Goal: Information Seeking & Learning: Check status

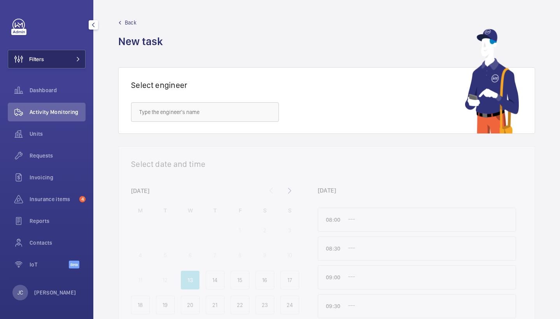
click at [51, 56] on button "Filters" at bounding box center [47, 59] width 78 height 19
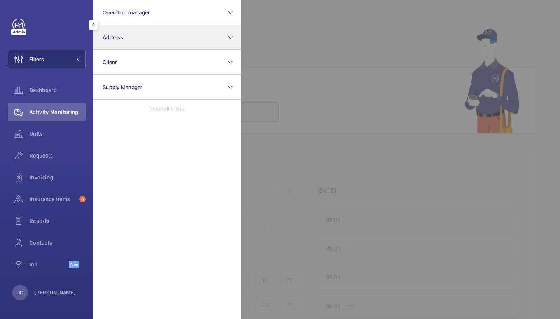
click at [115, 44] on button "Address" at bounding box center [167, 37] width 148 height 25
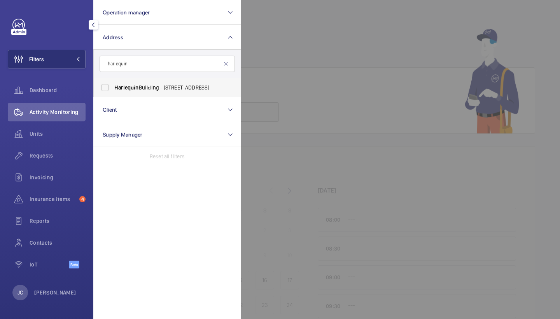
type input "harlequin"
click at [139, 87] on span "Harlequin Building - 65 Southwark Street, LONDON SE1 0HR" at bounding box center [167, 88] width 107 height 8
click at [113, 87] on input "Harlequin Building - 65 Southwark Street, LONDON SE1 0HR" at bounding box center [105, 88] width 16 height 16
checkbox input "true"
click at [70, 159] on span "Requests" at bounding box center [58, 156] width 56 height 8
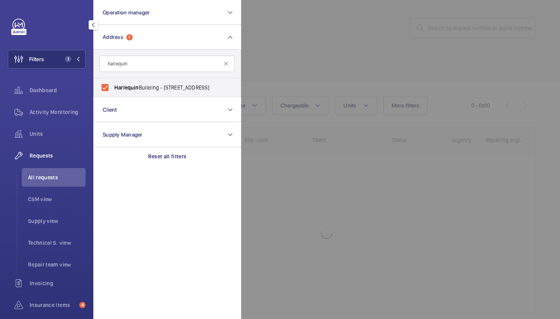
click at [310, 58] on div at bounding box center [521, 159] width 560 height 319
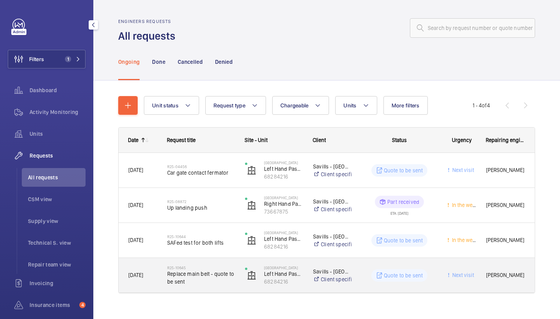
click at [207, 281] on span "Replace main belt - quote to be sent" at bounding box center [201, 278] width 68 height 16
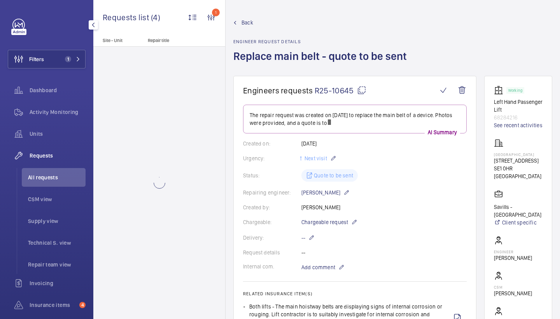
scroll to position [49, 0]
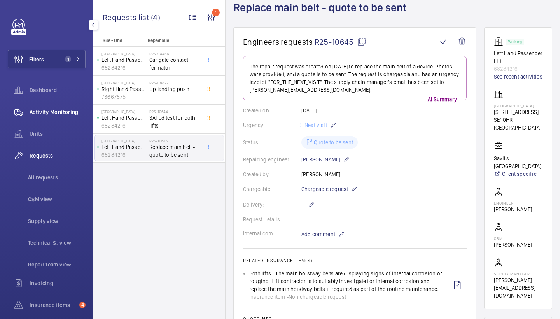
click at [59, 113] on span "Activity Monitoring" at bounding box center [58, 112] width 56 height 8
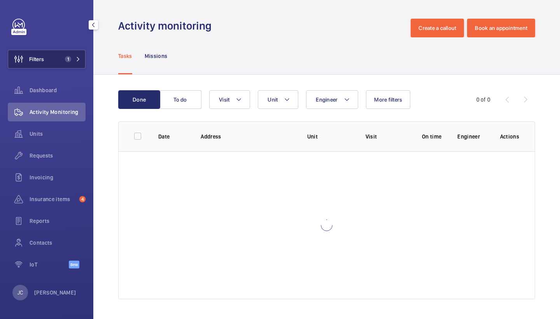
click at [61, 65] on button "Filters 1" at bounding box center [47, 59] width 78 height 19
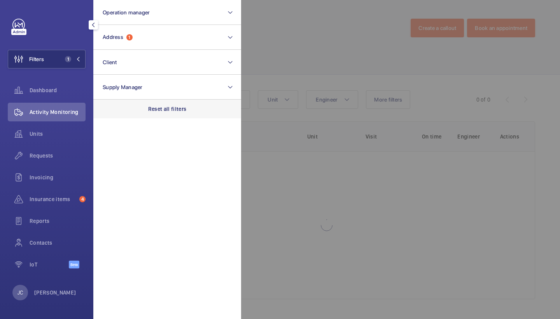
click at [157, 113] on div "Reset all filters" at bounding box center [167, 109] width 148 height 19
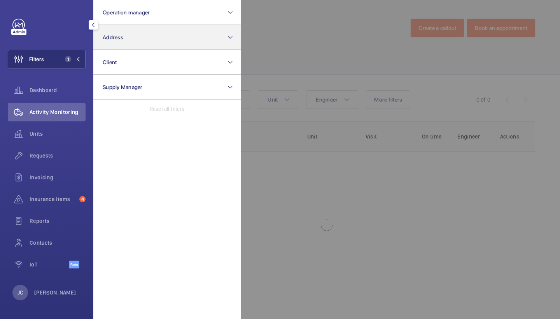
click at [151, 47] on button "Address" at bounding box center [167, 37] width 148 height 25
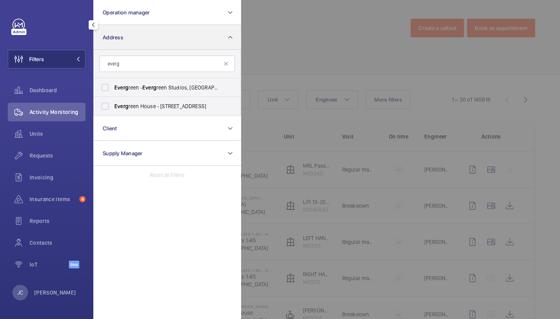
type input "every"
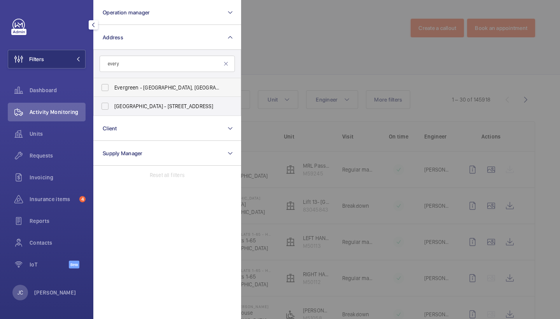
drag, startPoint x: 151, startPoint y: 47, endPoint x: 171, endPoint y: 89, distance: 46.4
click at [171, 89] on span "Evergreen - Evergreen Studios, RICHMOND TW9 1QH" at bounding box center [167, 88] width 107 height 8
click at [113, 89] on input "Evergreen - Evergreen Studios, RICHMOND TW9 1QH" at bounding box center [105, 88] width 16 height 16
checkbox input "true"
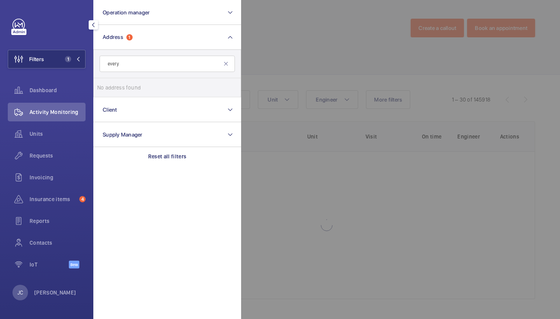
click at [273, 60] on div at bounding box center [521, 159] width 560 height 319
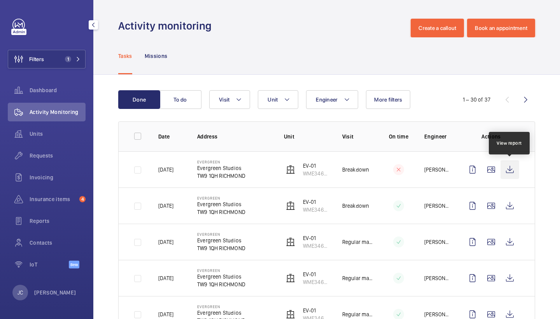
click at [511, 170] on wm-front-icon-button at bounding box center [509, 169] width 19 height 19
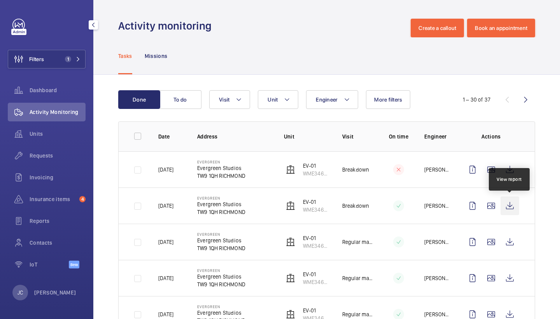
click at [511, 207] on wm-front-icon-button at bounding box center [509, 205] width 19 height 19
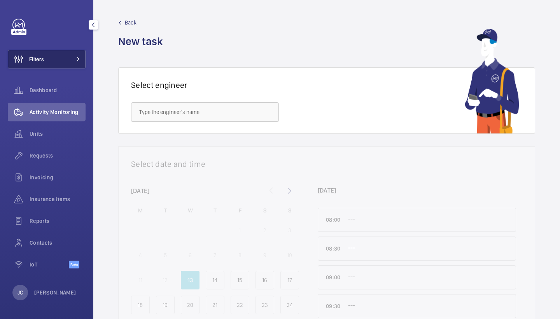
drag, startPoint x: 0, startPoint y: 0, endPoint x: 61, endPoint y: 53, distance: 81.3
click at [61, 53] on button "Filters" at bounding box center [47, 59] width 78 height 19
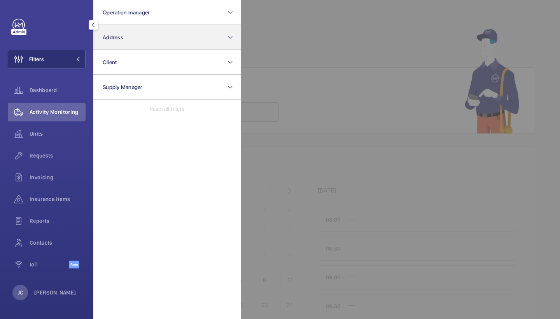
click at [148, 43] on button "Address" at bounding box center [167, 37] width 148 height 25
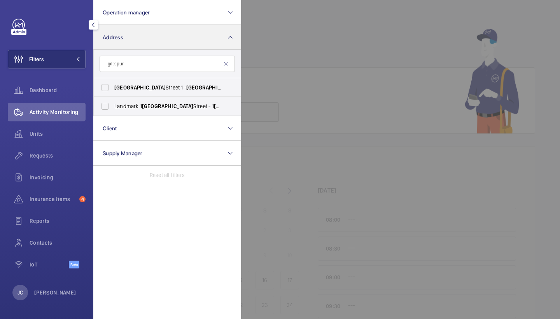
type input "gilt spur"
click at [159, 89] on span "Gilt" at bounding box center [159, 87] width 9 height 6
click at [113, 89] on input "[GEOGRAPHIC_DATA] [STREET_ADDRESS]" at bounding box center [105, 88] width 16 height 16
checkbox input "true"
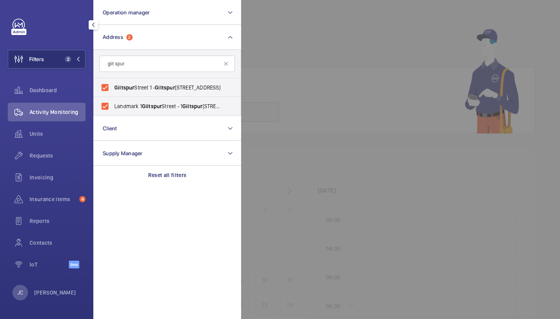
click at [59, 109] on span "Activity Monitoring" at bounding box center [58, 112] width 56 height 8
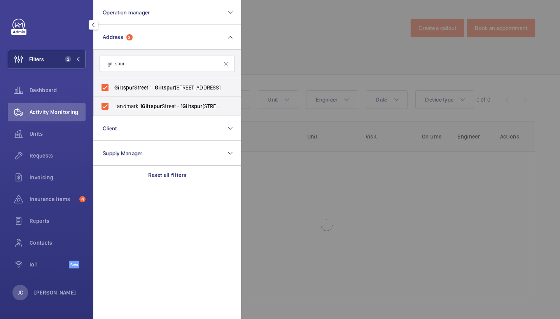
click at [343, 62] on div at bounding box center [521, 159] width 560 height 319
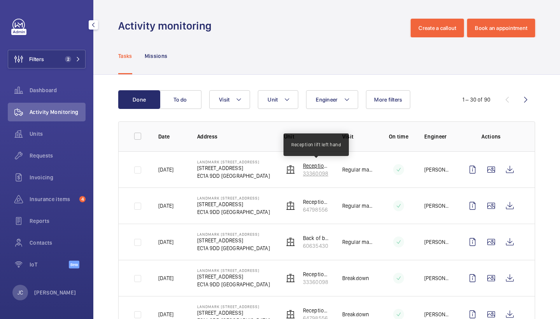
click at [318, 166] on p "Reception lift left hand" at bounding box center [316, 166] width 27 height 8
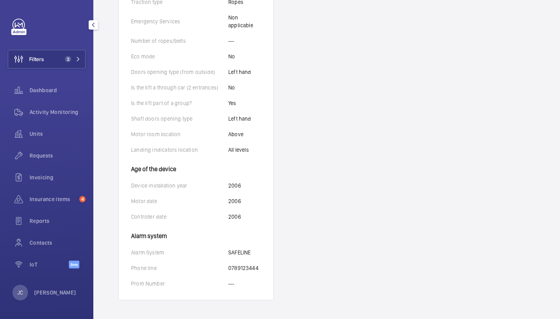
scroll to position [428, 0]
drag, startPoint x: 228, startPoint y: 267, endPoint x: 263, endPoint y: 266, distance: 35.0
click at [263, 266] on wm-front-card-body "Identifiers Unit name Reception lift left hand Unit number 33360098 Serial numb…" at bounding box center [196, 25] width 155 height 547
copy div "0789123444"
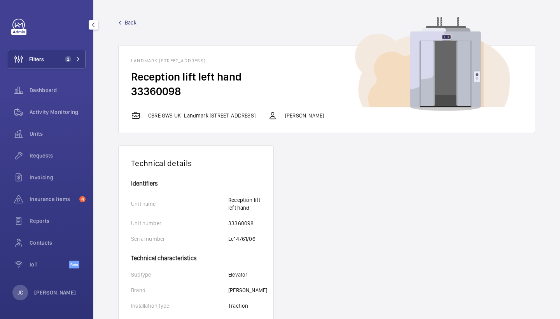
scroll to position [0, 0]
click at [129, 23] on span "Back" at bounding box center [131, 23] width 12 height 8
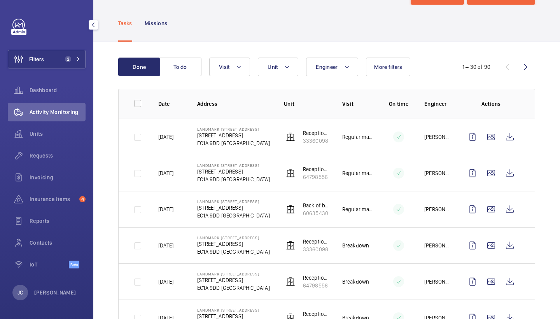
scroll to position [33, 0]
click at [309, 172] on p "64798556" at bounding box center [316, 176] width 27 height 8
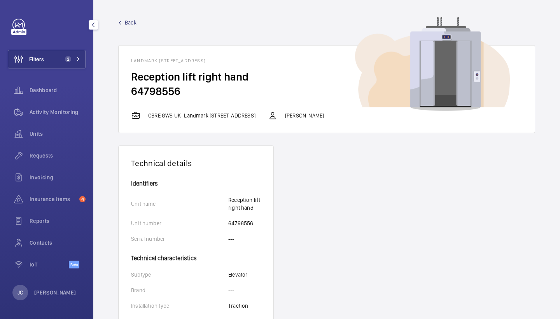
click at [128, 24] on span "Back" at bounding box center [131, 23] width 12 height 8
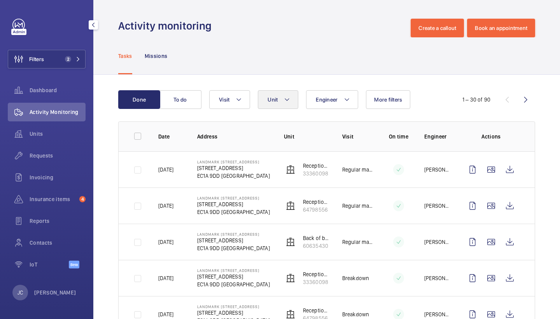
scroll to position [0, 0]
click at [289, 99] on mat-icon at bounding box center [287, 99] width 6 height 9
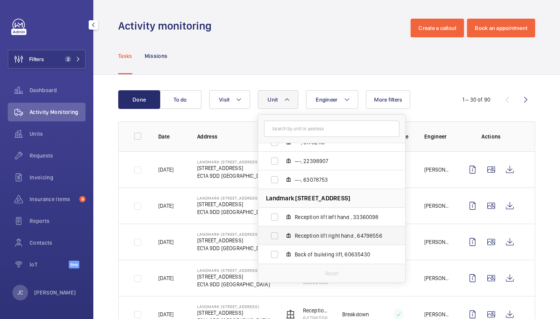
scroll to position [29, 0]
click at [321, 257] on span "Back of building lift, 60635430" at bounding box center [340, 254] width 90 height 8
click at [282, 257] on input "Back of building lift, 60635430" at bounding box center [275, 254] width 16 height 16
checkbox input "true"
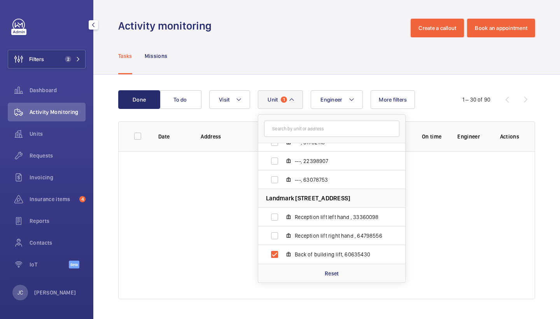
click at [306, 76] on div "Done To do Engineer [STREET_ADDRESS] ---, 51782118 ---, 22398907 ---, 63078753 …" at bounding box center [326, 196] width 467 height 243
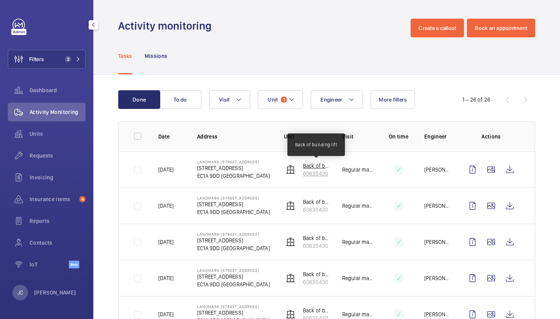
click at [305, 168] on p "Back of building lift" at bounding box center [316, 166] width 27 height 8
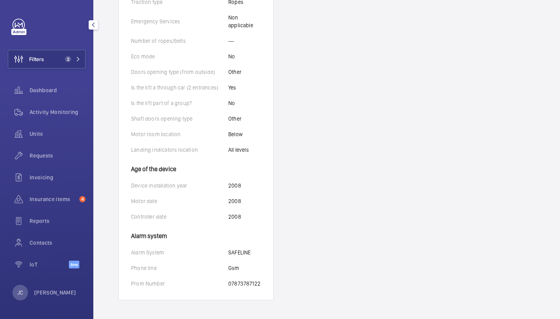
scroll to position [436, 0]
drag, startPoint x: 229, startPoint y: 283, endPoint x: 261, endPoint y: 283, distance: 32.3
click at [261, 283] on wm-front-card-body "Identifiers Unit name Back of building lift Unit number 60635430 Serial number …" at bounding box center [196, 22] width 155 height 555
copy p "07873787122"
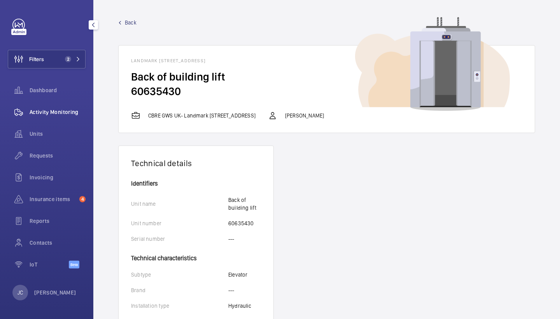
scroll to position [0, 0]
click at [72, 107] on div "Activity Monitoring" at bounding box center [47, 112] width 78 height 19
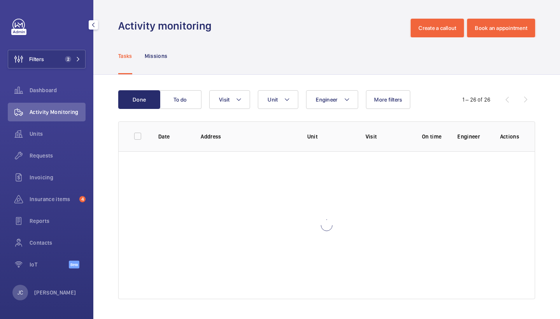
click at [74, 49] on div "Filters 2 Dashboard Activity Monitoring Units Requests Invoicing Insurance item…" at bounding box center [47, 148] width 78 height 258
click at [75, 54] on button "Filters 2" at bounding box center [47, 59] width 78 height 19
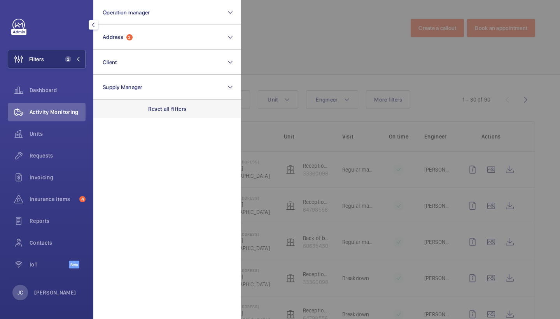
click at [175, 108] on p "Reset all filters" at bounding box center [167, 109] width 38 height 8
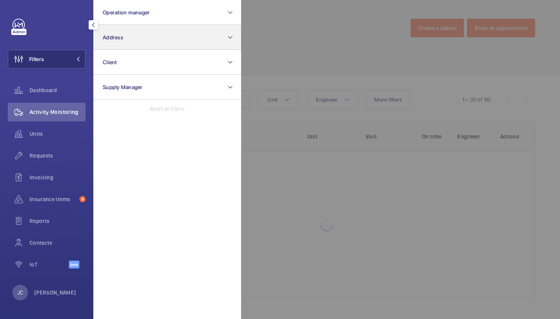
click at [168, 39] on button "Address" at bounding box center [167, 37] width 148 height 25
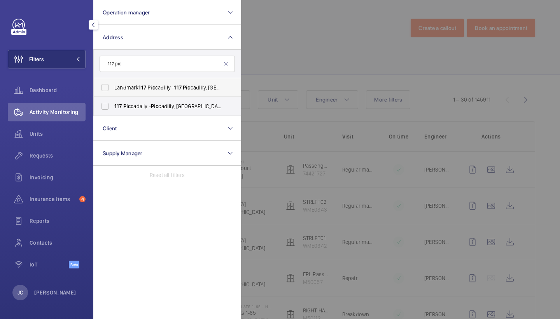
type input "117 pic"
click at [168, 87] on span "Landmark [STREET_ADDRESS]" at bounding box center [167, 88] width 107 height 8
click at [113, 87] on input "Landmark [STREET_ADDRESS]" at bounding box center [105, 88] width 16 height 16
checkbox input "true"
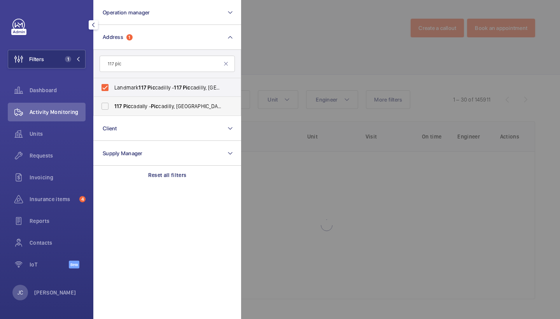
click at [168, 106] on span "[STREET_ADDRESS]" at bounding box center [167, 106] width 107 height 8
click at [113, 106] on input "[STREET_ADDRESS]" at bounding box center [105, 106] width 16 height 16
checkbox input "true"
click at [300, 53] on div at bounding box center [521, 159] width 560 height 319
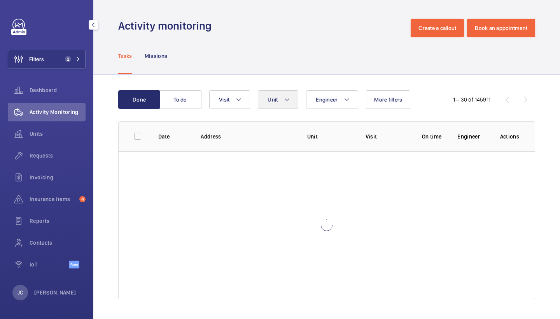
click at [290, 101] on mat-icon at bounding box center [287, 99] width 6 height 9
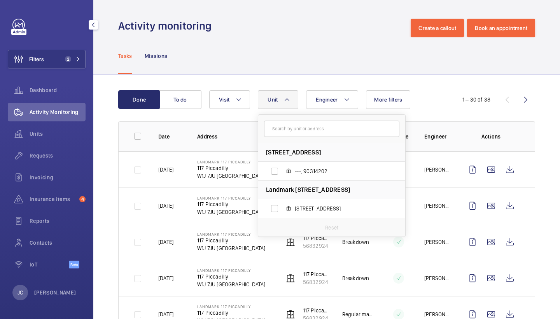
click at [327, 63] on div "Tasks Missions" at bounding box center [326, 55] width 417 height 37
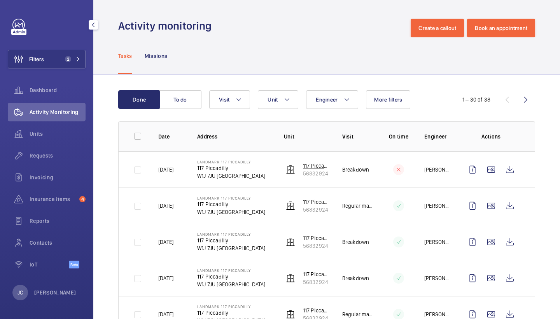
click at [322, 172] on p "56832924" at bounding box center [316, 174] width 27 height 8
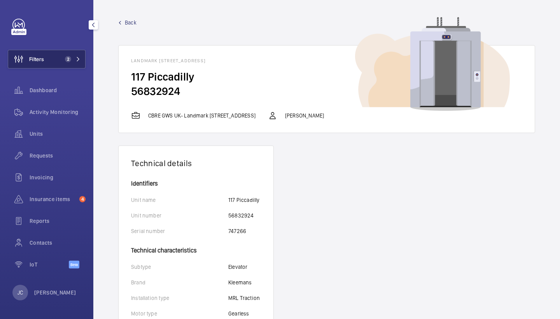
click at [65, 59] on span "2" at bounding box center [68, 59] width 6 height 6
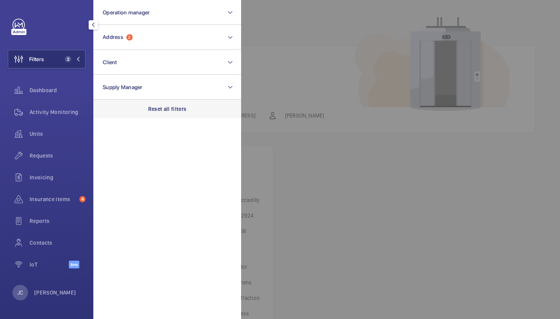
click at [162, 100] on div "Reset all filters" at bounding box center [167, 109] width 148 height 19
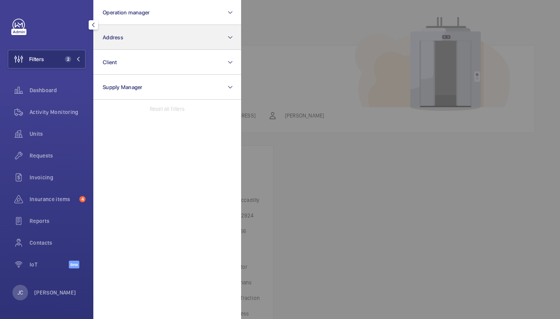
click at [160, 43] on button "Address" at bounding box center [167, 37] width 148 height 25
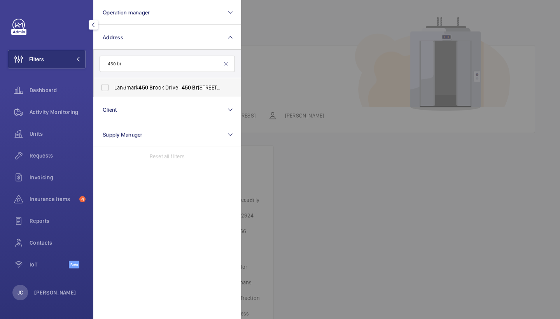
type input "450 br"
click at [160, 85] on span "Landmark [STREET_ADDRESS]" at bounding box center [167, 88] width 107 height 8
click at [113, 85] on input "Landmark [STREET_ADDRESS]" at bounding box center [105, 88] width 16 height 16
checkbox input "true"
click at [253, 61] on div at bounding box center [521, 159] width 560 height 319
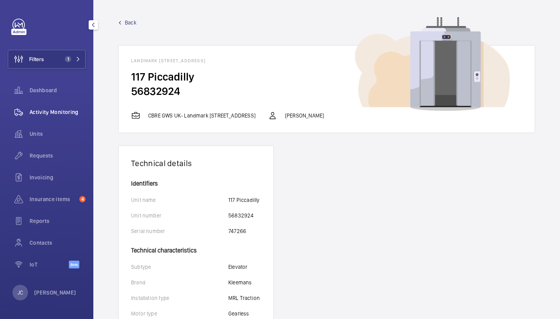
click at [80, 105] on div "Activity Monitoring" at bounding box center [47, 112] width 78 height 19
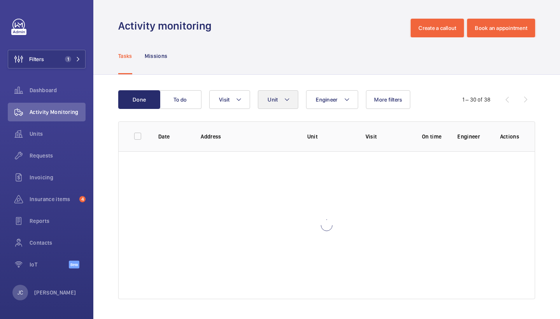
click at [278, 103] on button "Unit" at bounding box center [278, 99] width 40 height 19
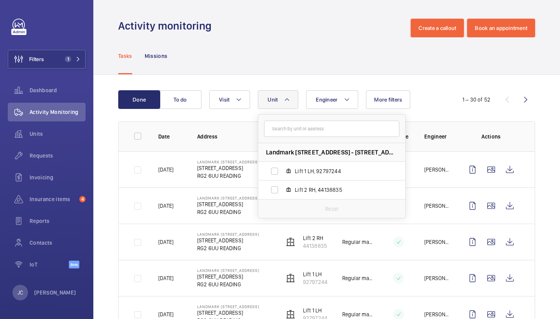
click at [332, 51] on div "Tasks Missions" at bounding box center [326, 55] width 417 height 37
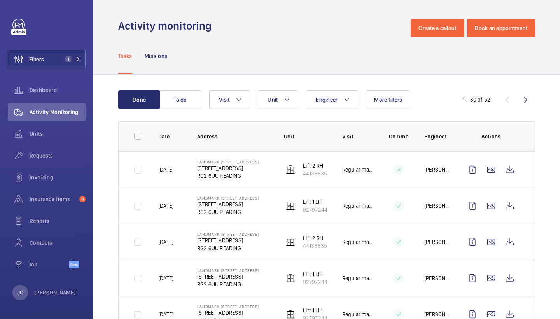
click at [311, 175] on p "44138835" at bounding box center [315, 174] width 24 height 8
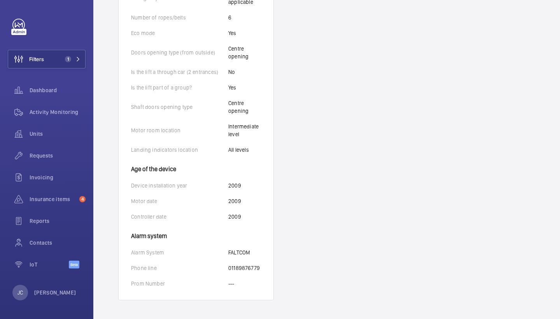
scroll to position [444, 0]
drag, startPoint x: 229, startPoint y: 268, endPoint x: 262, endPoint y: 267, distance: 33.5
click at [262, 267] on wm-front-card-body "Identifiers Unit name Lift 2 RH Unit number 44138835 Serial number 11111249 Tec…" at bounding box center [196, 18] width 155 height 563
copy p "01189876779"
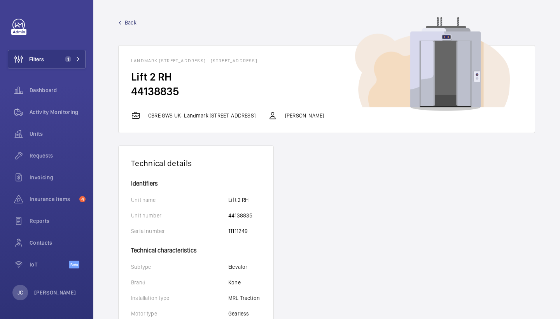
scroll to position [0, 0]
click at [135, 26] on span "Back" at bounding box center [131, 23] width 12 height 8
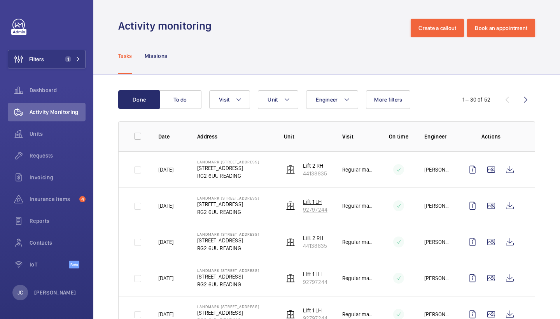
click at [313, 205] on p "Lift 1 LH" at bounding box center [315, 202] width 24 height 8
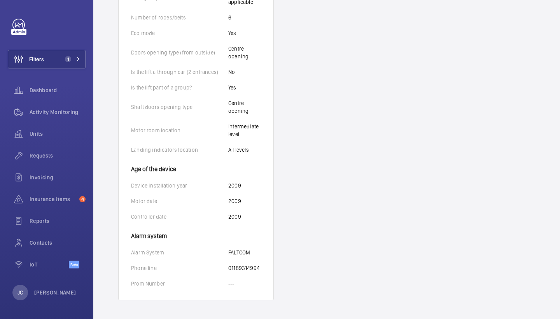
scroll to position [444, 0]
drag, startPoint x: 228, startPoint y: 267, endPoint x: 264, endPoint y: 266, distance: 35.8
click at [264, 266] on wm-front-card-body "Identifiers Unit name Lift 1 LH Unit number 92797244 Serial number 111111248 Te…" at bounding box center [196, 18] width 155 height 563
copy p "01189314994"
click at [63, 58] on span "1" at bounding box center [66, 59] width 9 height 6
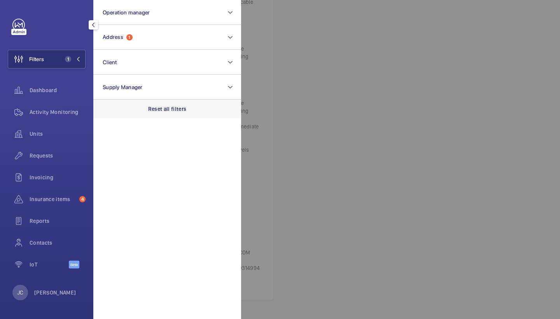
click at [171, 107] on p "Reset all filters" at bounding box center [167, 109] width 38 height 8
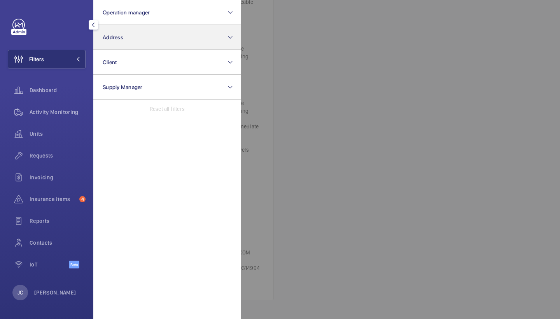
click at [156, 45] on button "Address" at bounding box center [167, 37] width 148 height 25
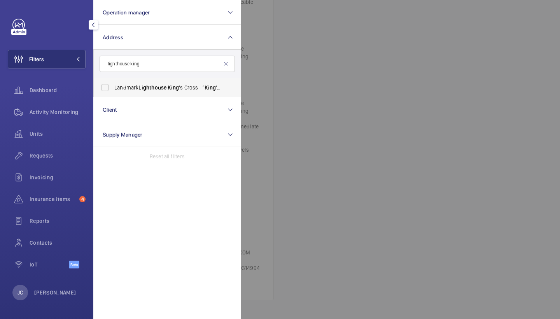
type input "lighthouse king"
click at [152, 85] on span "Lighthouse" at bounding box center [152, 87] width 28 height 6
click at [113, 85] on input "Landmark Lighthouse [GEOGRAPHIC_DATA] - [STREET_ADDRESS]" at bounding box center [105, 88] width 16 height 16
checkbox input "true"
click at [63, 106] on div "Activity Monitoring" at bounding box center [47, 112] width 78 height 19
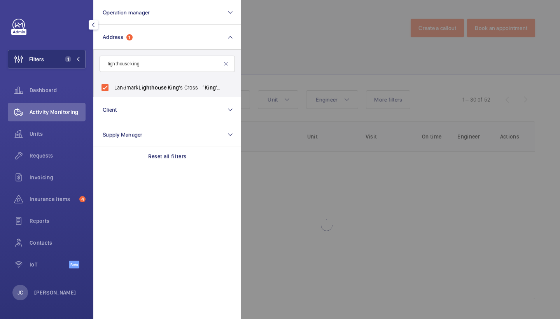
click at [252, 76] on div at bounding box center [521, 159] width 560 height 319
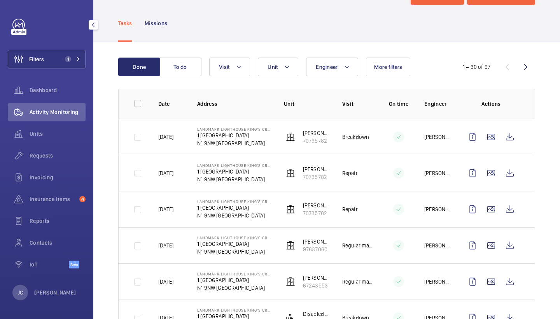
scroll to position [34, 0]
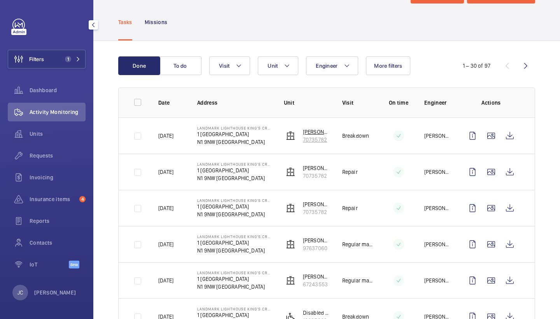
click at [317, 139] on p "70735782" at bounding box center [316, 140] width 27 height 8
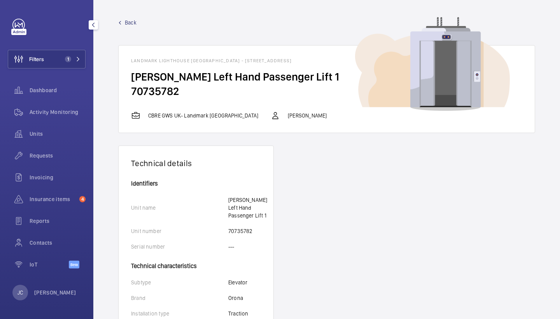
click at [135, 24] on span "Back" at bounding box center [131, 23] width 12 height 8
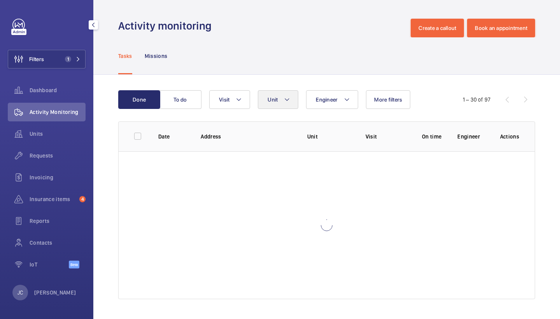
click at [283, 107] on button "Unit" at bounding box center [278, 99] width 40 height 19
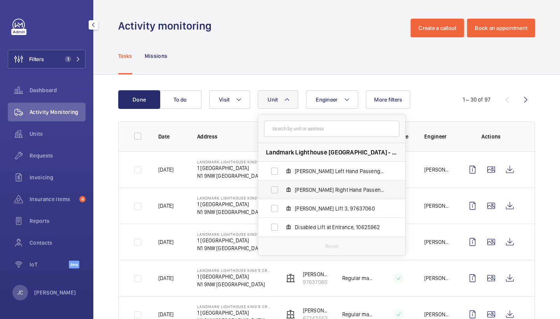
click at [315, 191] on span "[PERSON_NAME] Right Hand Passenger Lift 2, 67243553" at bounding box center [340, 190] width 90 height 8
click at [282, 191] on input "[PERSON_NAME] Right Hand Passenger Lift 2, 67243553" at bounding box center [275, 190] width 16 height 16
checkbox input "true"
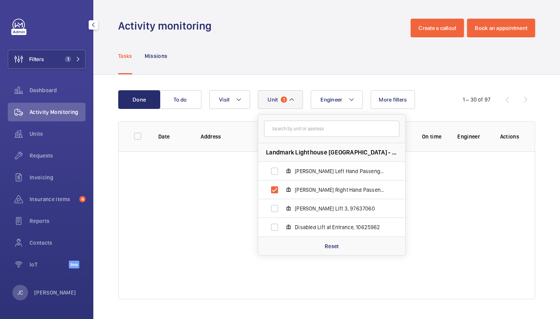
click at [315, 73] on div "Tasks Missions" at bounding box center [326, 55] width 417 height 37
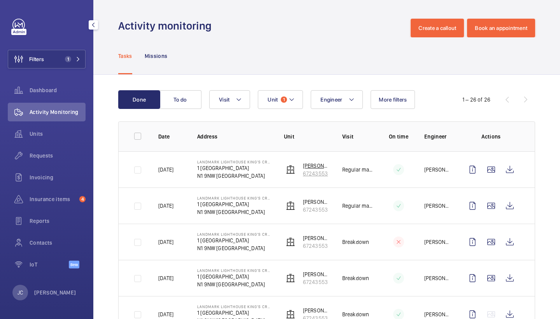
click at [306, 174] on p "67243553" at bounding box center [316, 174] width 27 height 8
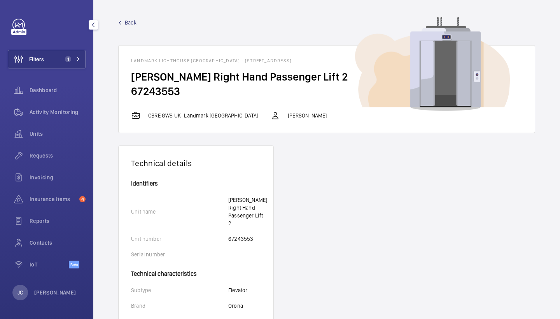
click at [135, 24] on span "Back" at bounding box center [131, 23] width 12 height 8
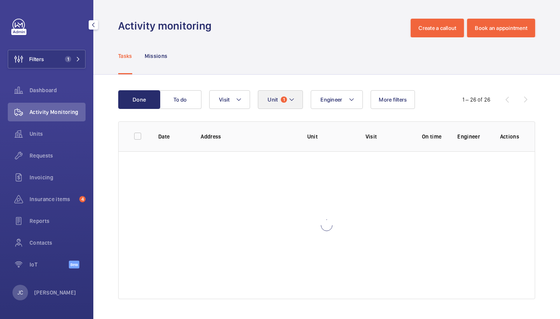
click at [290, 108] on button "Unit 1" at bounding box center [280, 99] width 45 height 19
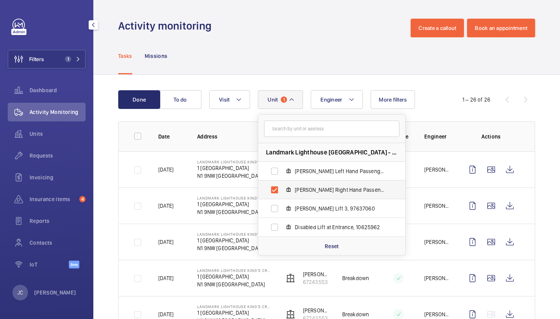
click at [313, 192] on span "[PERSON_NAME] Right Hand Passenger Lift 2, 67243553" at bounding box center [340, 190] width 90 height 8
click at [282, 192] on input "[PERSON_NAME] Right Hand Passenger Lift 2, 67243553" at bounding box center [275, 190] width 16 height 16
checkbox input "false"
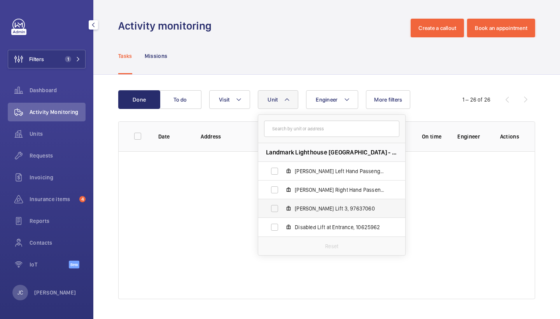
click at [312, 202] on label "[PERSON_NAME] Lift 3, 97637060" at bounding box center [325, 208] width 135 height 19
click at [282, 202] on input "[PERSON_NAME] Lift 3, 97637060" at bounding box center [275, 209] width 16 height 16
checkbox input "true"
click at [307, 77] on div "Done To do Engineer Unit 1 Landmark Lighthouse [GEOGRAPHIC_DATA] - 1 [GEOGRAPHI…" at bounding box center [326, 196] width 467 height 243
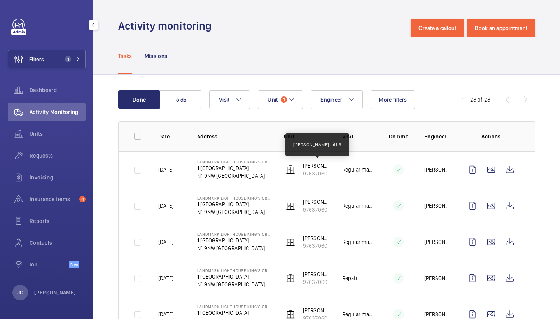
click at [320, 168] on p "[PERSON_NAME] Lift 3" at bounding box center [316, 166] width 27 height 8
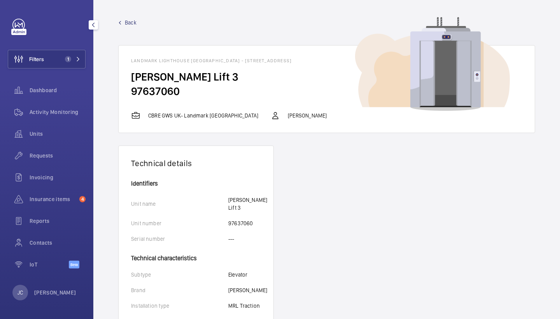
click at [134, 21] on span "Back" at bounding box center [131, 23] width 12 height 8
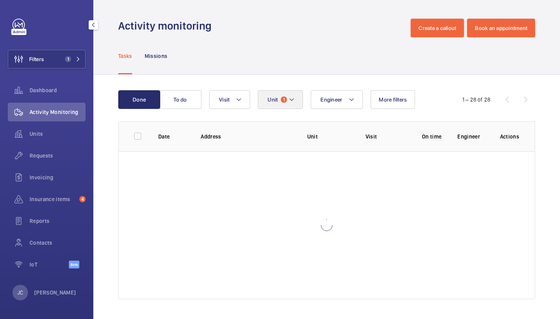
click at [290, 105] on button "Unit 1" at bounding box center [280, 99] width 45 height 19
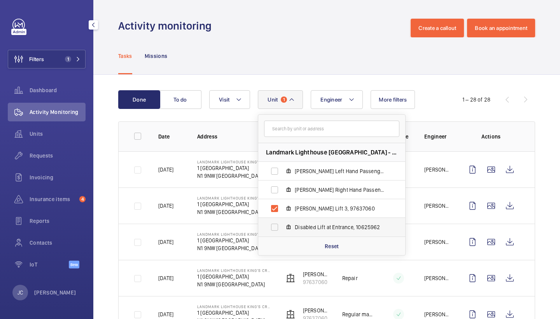
click at [310, 221] on label "Disabled Lift at Entrance, 10625962" at bounding box center [325, 227] width 135 height 19
click at [282, 221] on input "Disabled Lift at Entrance, 10625962" at bounding box center [275, 227] width 16 height 16
checkbox input "true"
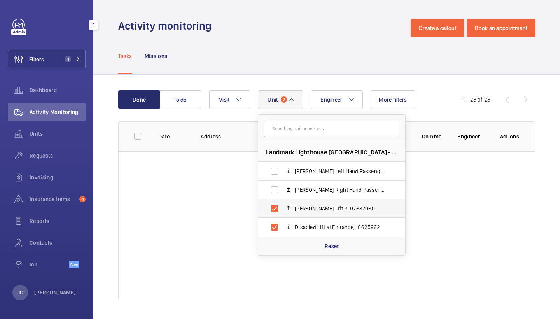
click at [310, 211] on span "[PERSON_NAME] Lift 3, 97637060" at bounding box center [340, 209] width 90 height 8
click at [282, 211] on input "[PERSON_NAME] Lift 3, 97637060" at bounding box center [275, 209] width 16 height 16
checkbox input "false"
click at [301, 59] on div "Tasks Missions" at bounding box center [326, 55] width 417 height 37
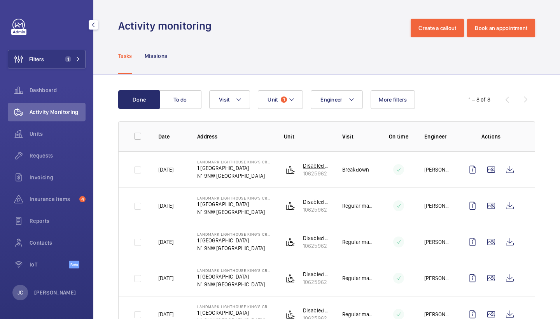
click at [318, 171] on p "10625962" at bounding box center [316, 174] width 27 height 8
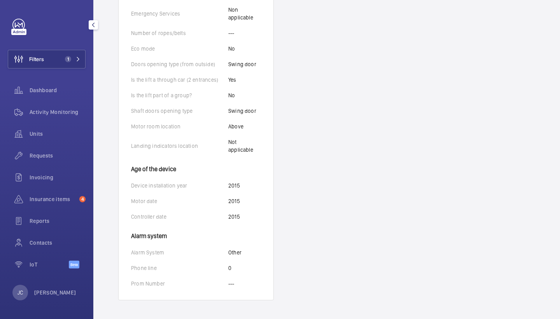
scroll to position [467, 0]
click at [81, 54] on button "Filters 1" at bounding box center [47, 59] width 78 height 19
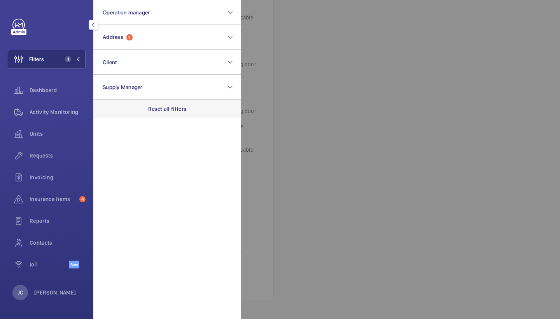
click at [166, 102] on div "Reset all filters" at bounding box center [167, 109] width 148 height 19
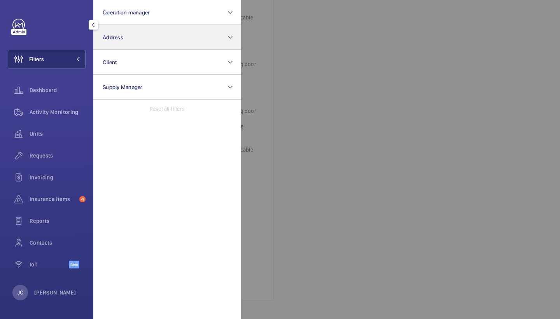
click at [162, 42] on button "Address" at bounding box center [167, 37] width 148 height 25
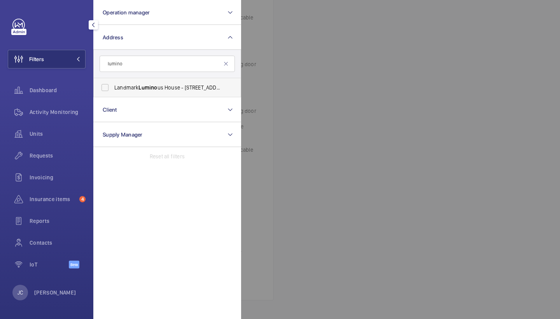
type input "lumino"
click at [149, 85] on span "Lumino" at bounding box center [147, 87] width 19 height 6
click at [113, 85] on input "Landmark Lumino us House - [STREET_ADDRESS][PERSON_NAME]" at bounding box center [105, 88] width 16 height 16
checkbox input "true"
click at [276, 65] on div at bounding box center [521, 159] width 560 height 319
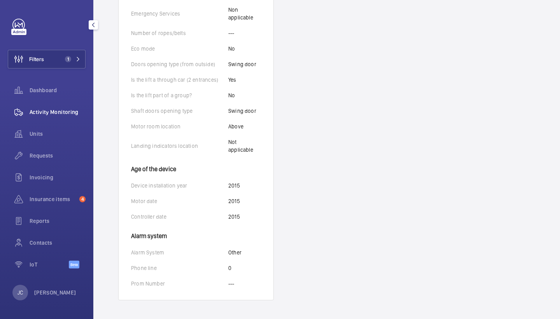
click at [68, 109] on span "Activity Monitoring" at bounding box center [58, 112] width 56 height 8
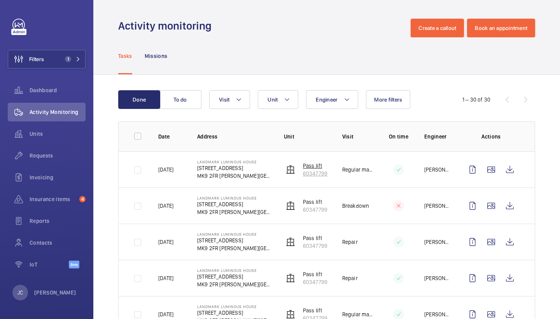
click at [315, 175] on p "60347799" at bounding box center [315, 174] width 24 height 8
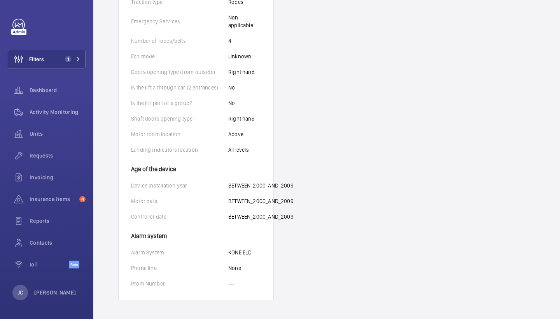
scroll to position [420, 0]
click at [57, 57] on button "Filters 1" at bounding box center [47, 59] width 78 height 19
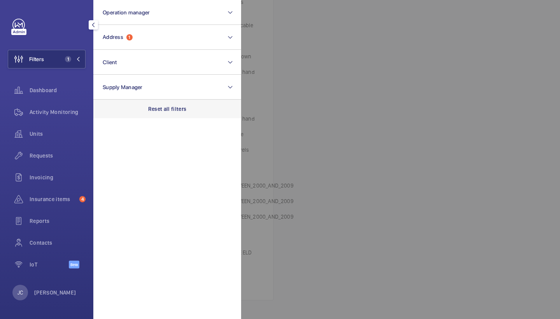
click at [157, 107] on p "Reset all filters" at bounding box center [167, 109] width 38 height 8
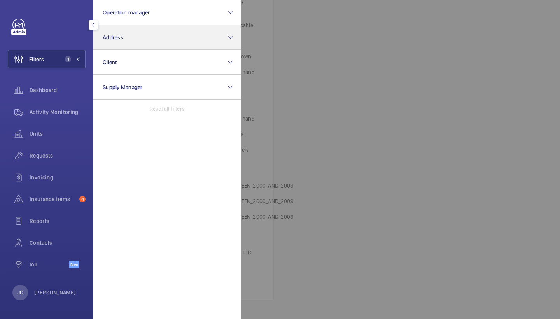
click at [153, 38] on button "Address" at bounding box center [167, 37] width 148 height 25
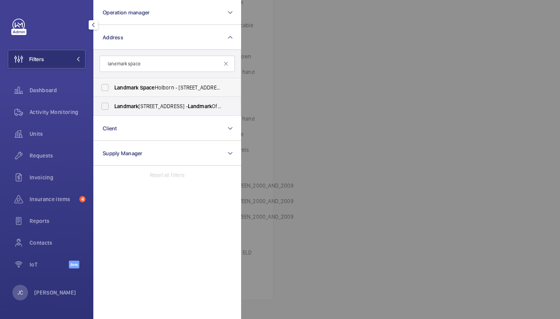
type input "landmark space"
click at [157, 93] on label "Landmark Space Holborn - [STREET_ADDRESS]" at bounding box center [161, 87] width 135 height 19
click at [113, 93] on input "Landmark Space Holborn - [STREET_ADDRESS]" at bounding box center [105, 88] width 16 height 16
checkbox input "true"
click at [65, 110] on span "Activity Monitoring" at bounding box center [58, 112] width 56 height 8
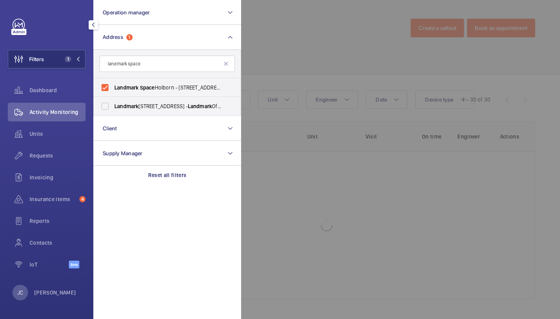
click at [390, 65] on div at bounding box center [521, 159] width 560 height 319
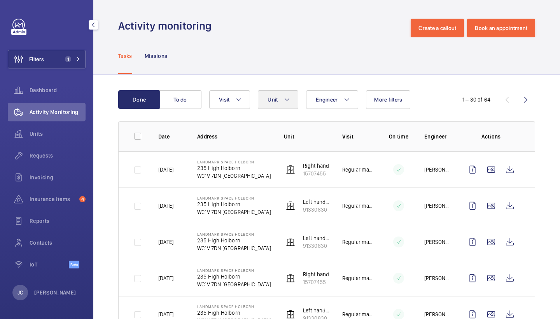
click at [295, 97] on button "Unit" at bounding box center [278, 99] width 40 height 19
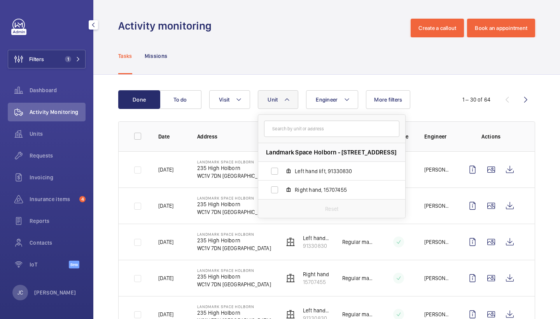
click at [323, 68] on div "Tasks Missions" at bounding box center [326, 55] width 417 height 37
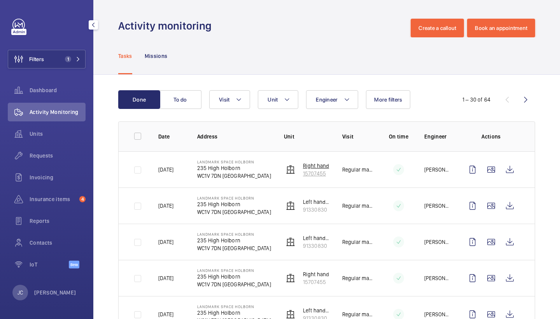
click at [319, 165] on p "Right hand" at bounding box center [316, 166] width 26 height 8
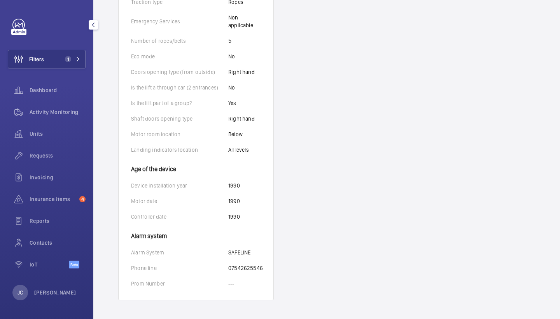
scroll to position [436, 0]
drag, startPoint x: 229, startPoint y: 268, endPoint x: 265, endPoint y: 267, distance: 36.2
click at [265, 267] on wm-front-card-body "Identifiers Unit name Right hand Unit number 15707455 Serial number --- Technic…" at bounding box center [196, 22] width 155 height 555
copy p "07542625546"
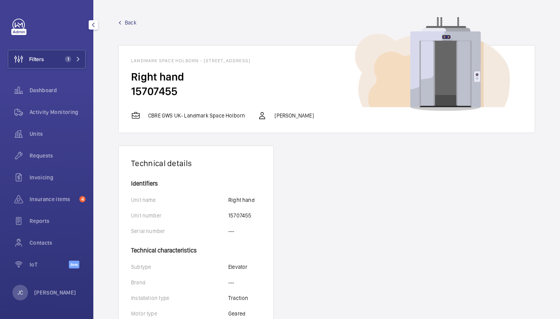
scroll to position [0, 0]
click at [129, 22] on span "Back" at bounding box center [131, 23] width 12 height 8
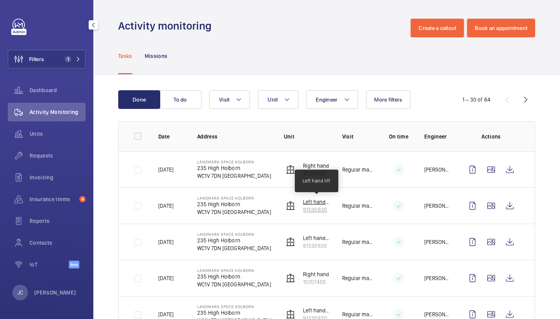
click at [320, 204] on p "Left hand lift" at bounding box center [316, 202] width 27 height 8
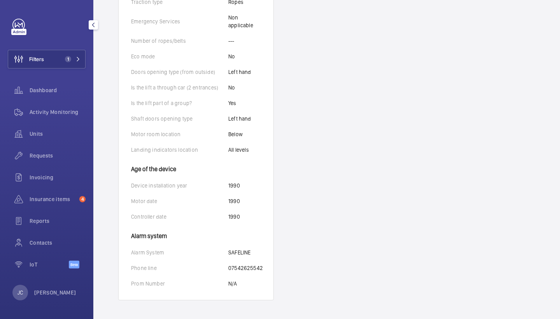
scroll to position [436, 0]
drag, startPoint x: 228, startPoint y: 269, endPoint x: 265, endPoint y: 267, distance: 37.0
click at [265, 267] on wm-front-card-body "Identifiers Unit name Left hand lift Unit number 91330830 Serial number N/A Tec…" at bounding box center [196, 22] width 155 height 555
copy p "07542625542"
click at [66, 66] on button "Filters 1" at bounding box center [47, 59] width 78 height 19
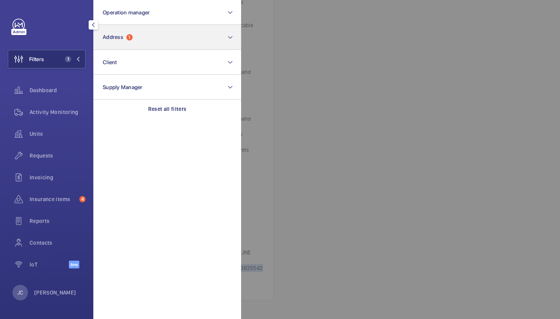
click at [152, 35] on button "Address 1" at bounding box center [167, 37] width 148 height 25
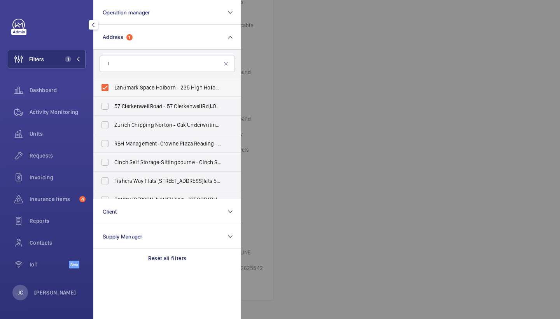
type input "l"
click at [152, 91] on span "L andmark Space Ho l born - 235 High Ho l born, L ONDON WC1V 7DN" at bounding box center [167, 88] width 107 height 8
click at [113, 91] on input "L andmark Space Ho l born - 235 High Ho l born, L ONDON WC1V 7DN" at bounding box center [105, 88] width 16 height 16
checkbox input "false"
click at [154, 68] on input "l" at bounding box center [167, 64] width 135 height 16
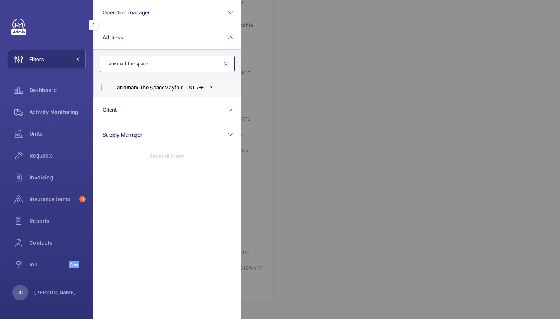
type input "landmark the space"
click at [146, 88] on span "The" at bounding box center [144, 87] width 9 height 6
click at [113, 88] on input "Landmark The Space Mayfair - [STREET_ADDRESS]" at bounding box center [105, 88] width 16 height 16
checkbox input "true"
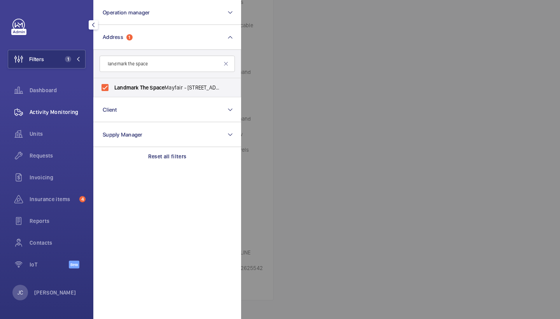
click at [60, 115] on span "Activity Monitoring" at bounding box center [58, 112] width 56 height 8
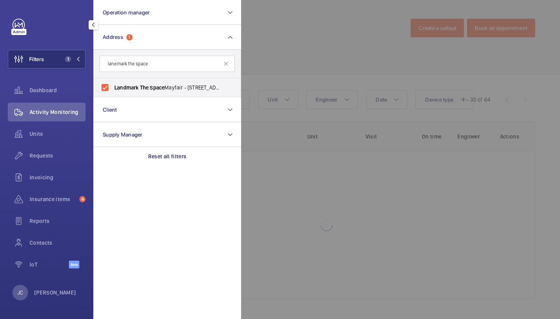
click at [298, 84] on div at bounding box center [521, 159] width 560 height 319
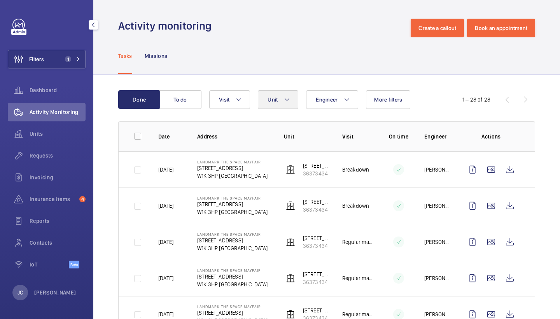
click at [290, 94] on button "Unit" at bounding box center [278, 99] width 40 height 19
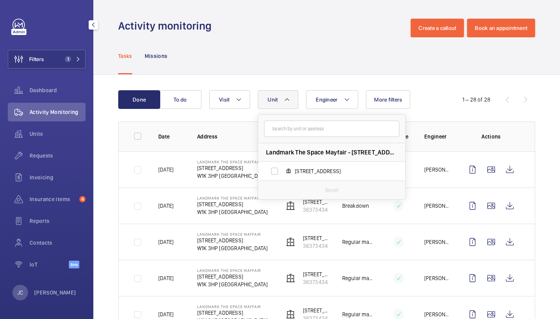
click at [319, 72] on div "Tasks Missions" at bounding box center [326, 55] width 417 height 37
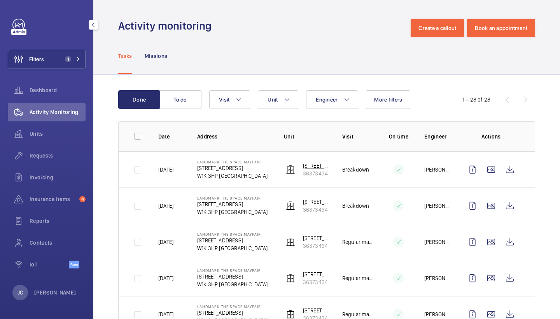
click at [314, 171] on p "36373434" at bounding box center [316, 174] width 27 height 8
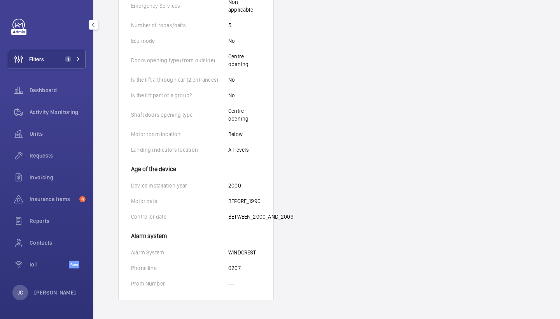
scroll to position [444, 0]
click at [59, 112] on span "Activity Monitoring" at bounding box center [58, 112] width 56 height 8
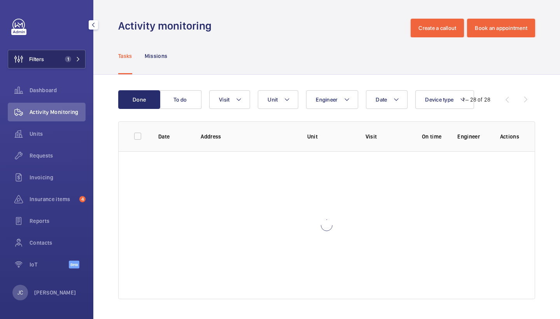
click at [72, 60] on span "1" at bounding box center [71, 59] width 19 height 6
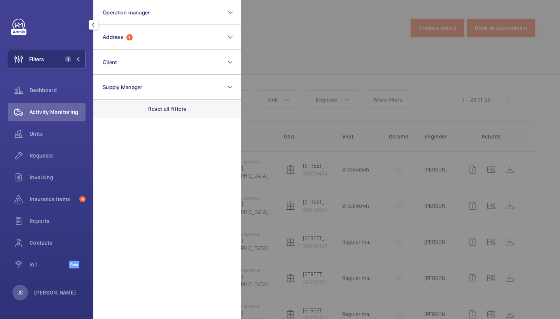
click at [169, 110] on p "Reset all filters" at bounding box center [167, 109] width 38 height 8
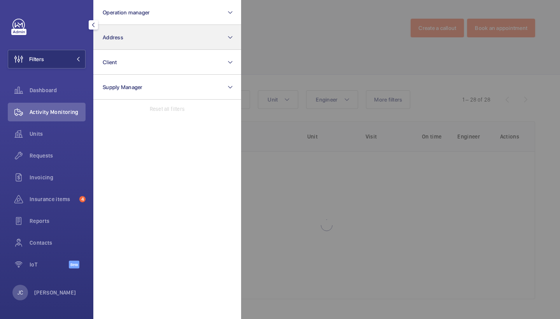
click at [157, 43] on button "Address" at bounding box center [167, 37] width 148 height 25
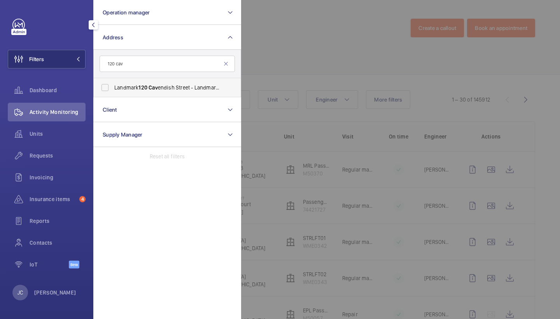
type input "120 cav"
click at [167, 86] on span "Landmark [STREET_ADDRESS] - Landmark Office Space - [GEOGRAPHIC_DATA]" at bounding box center [167, 88] width 107 height 8
click at [113, 86] on input "Landmark [STREET_ADDRESS] - Landmark Office Space - [GEOGRAPHIC_DATA]" at bounding box center [105, 88] width 16 height 16
checkbox input "true"
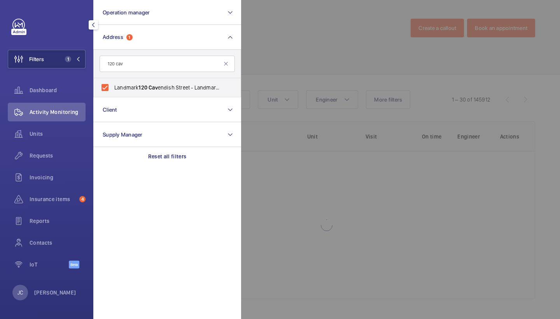
drag, startPoint x: 301, startPoint y: 54, endPoint x: 289, endPoint y: 109, distance: 55.8
click at [301, 54] on div at bounding box center [521, 159] width 560 height 319
click at [291, 100] on button "Unit" at bounding box center [278, 99] width 40 height 19
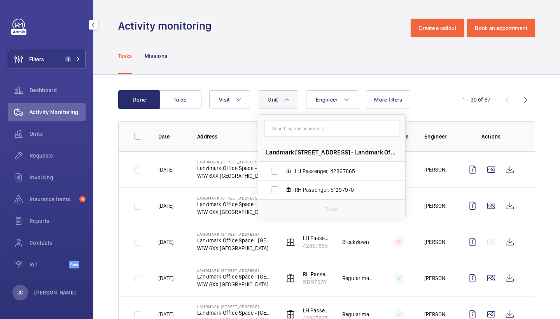
click at [316, 68] on div "Tasks Missions" at bounding box center [326, 55] width 417 height 37
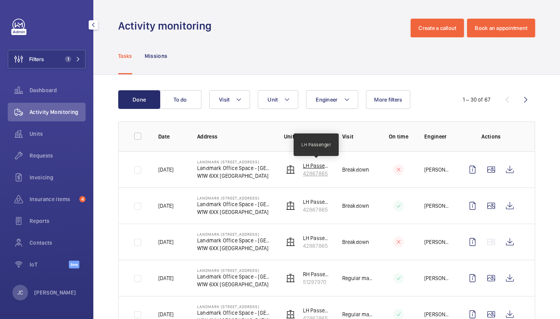
click at [311, 167] on p "LH Passenger" at bounding box center [316, 166] width 27 height 8
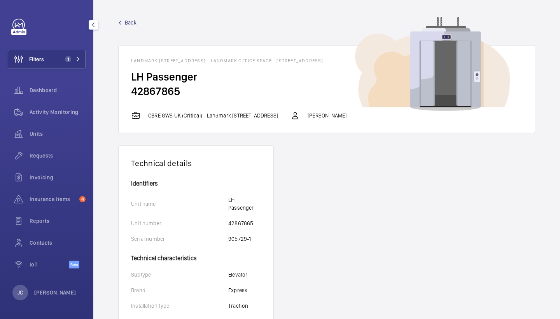
click at [128, 24] on span "Back" at bounding box center [131, 23] width 12 height 8
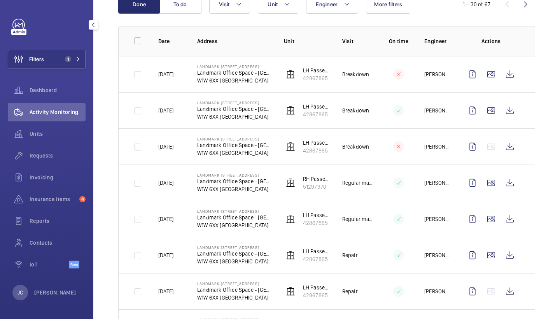
scroll to position [95, 0]
click at [311, 179] on p "RH Passenger" at bounding box center [316, 179] width 27 height 8
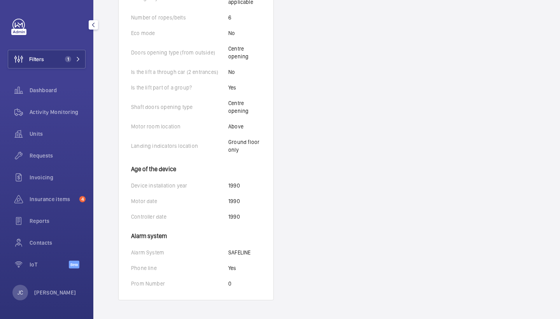
scroll to position [451, 0]
click at [79, 117] on div "Activity Monitoring" at bounding box center [47, 112] width 78 height 19
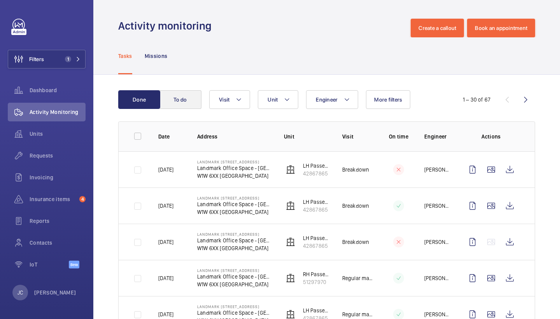
click at [190, 92] on button "To do" at bounding box center [180, 99] width 42 height 19
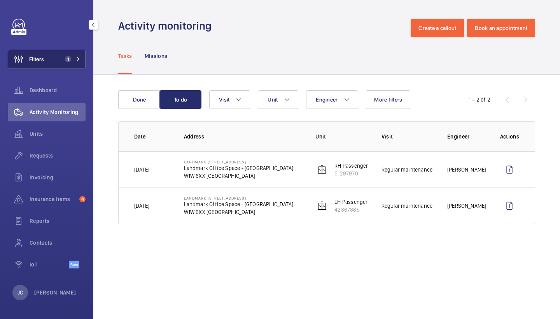
click at [63, 57] on span "1" at bounding box center [66, 59] width 9 height 6
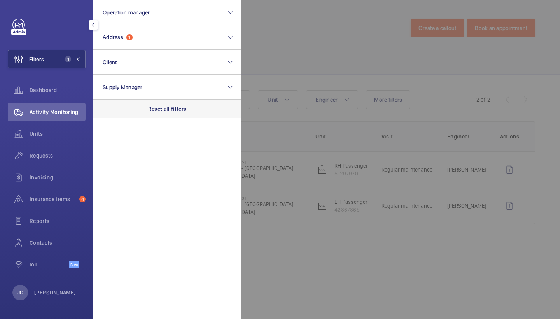
click at [165, 103] on div "Reset all filters" at bounding box center [167, 109] width 148 height 19
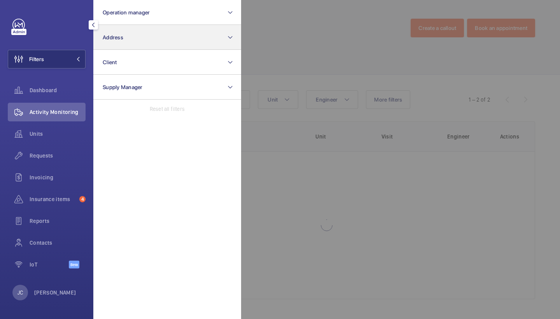
click at [149, 41] on button "Address" at bounding box center [167, 37] width 148 height 25
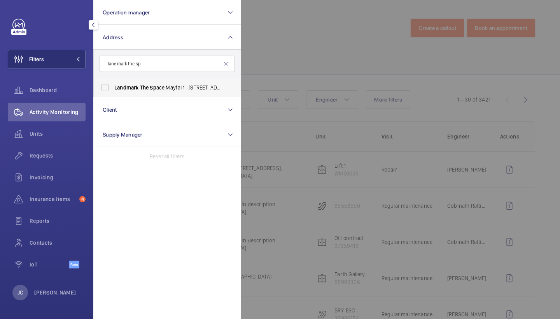
type input "landmark the sp"
click at [153, 84] on span "Landmark The Sp ace Mayfair - [STREET_ADDRESS]" at bounding box center [167, 88] width 107 height 8
click at [113, 84] on input "Landmark The Sp ace Mayfair - [STREET_ADDRESS]" at bounding box center [105, 88] width 16 height 16
checkbox input "true"
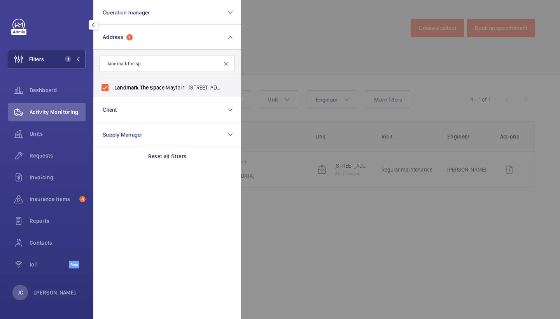
click at [227, 63] on mat-icon at bounding box center [226, 64] width 6 height 6
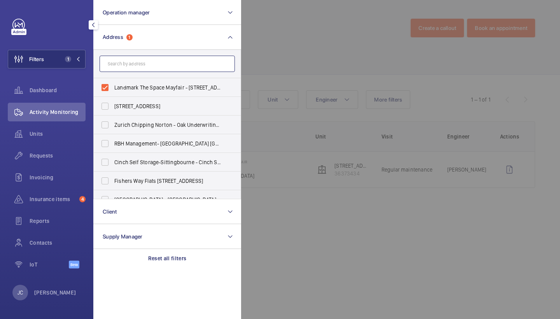
click at [195, 63] on input "text" at bounding box center [167, 64] width 135 height 16
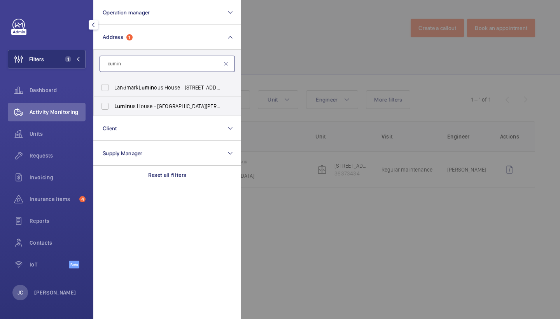
type input "cumin"
drag, startPoint x: 190, startPoint y: 73, endPoint x: 183, endPoint y: 108, distance: 35.8
click at [185, 89] on span "Landmark [GEOGRAPHIC_DATA] - [STREET_ADDRESS][PERSON_NAME]" at bounding box center [167, 88] width 107 height 8
click at [113, 89] on input "Landmark [GEOGRAPHIC_DATA] - [STREET_ADDRESS][PERSON_NAME]" at bounding box center [105, 88] width 16 height 16
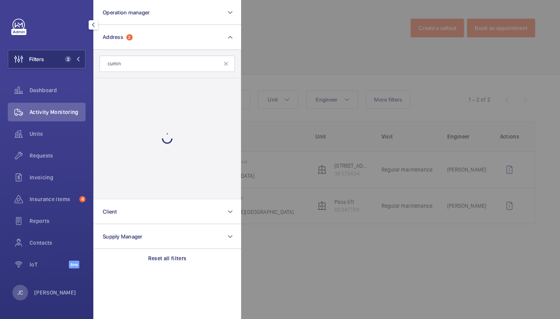
click at [183, 199] on button "Client" at bounding box center [167, 211] width 148 height 25
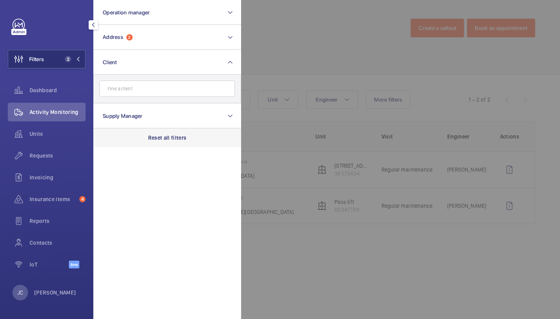
click at [175, 138] on p "Reset all filters" at bounding box center [167, 138] width 38 height 8
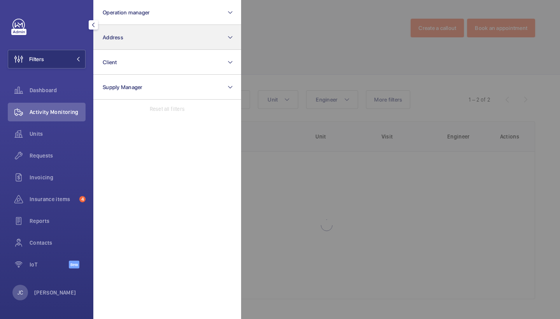
click at [175, 41] on button "Address" at bounding box center [167, 37] width 148 height 25
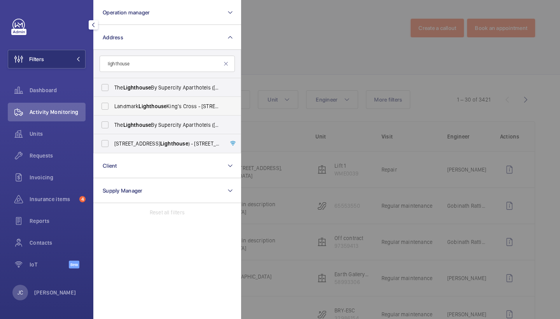
type input "lighthouse"
click at [154, 107] on span "Lighthouse" at bounding box center [152, 106] width 28 height 6
click at [113, 107] on input "Landmark Lighthouse [GEOGRAPHIC_DATA] - [STREET_ADDRESS]" at bounding box center [105, 106] width 16 height 16
checkbox input "true"
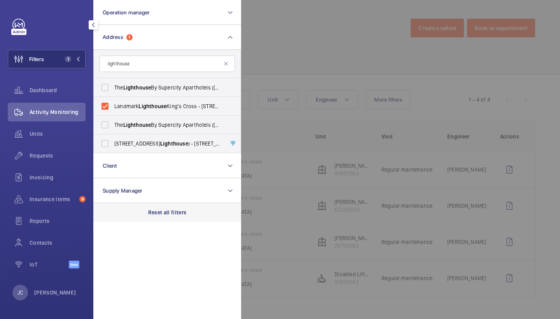
click at [173, 216] on p "Reset all filters" at bounding box center [167, 212] width 38 height 8
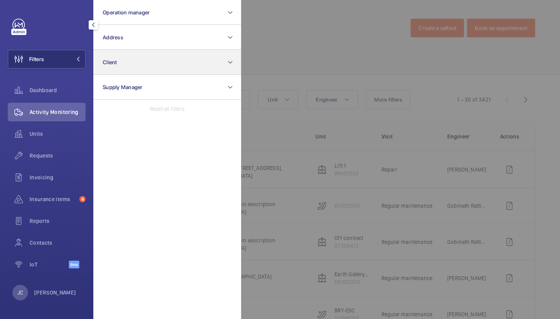
click at [171, 57] on button "Client" at bounding box center [167, 62] width 148 height 25
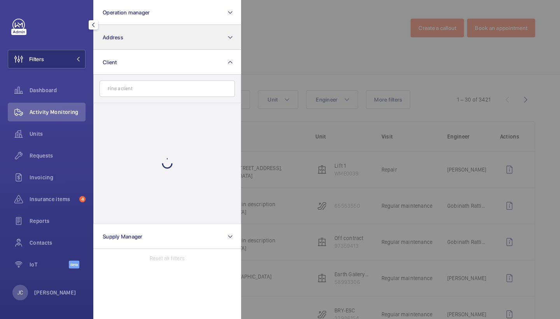
click at [171, 47] on button "Address" at bounding box center [167, 37] width 148 height 25
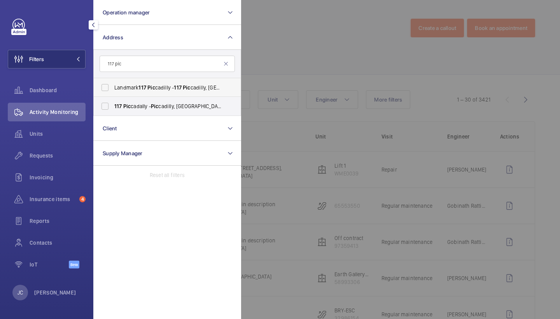
type input "117 pic"
click at [170, 84] on span "Landmark [STREET_ADDRESS]" at bounding box center [167, 88] width 107 height 8
click at [113, 84] on input "Landmark [STREET_ADDRESS]" at bounding box center [105, 88] width 16 height 16
checkbox input "true"
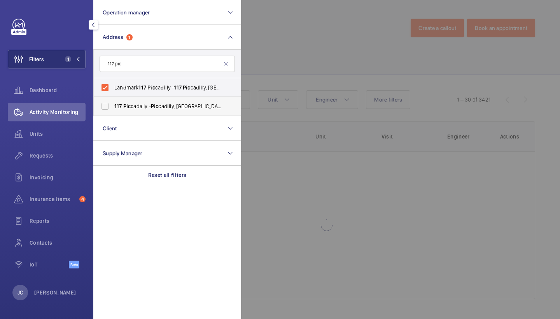
click at [170, 103] on span "[STREET_ADDRESS]" at bounding box center [167, 106] width 107 height 8
click at [113, 103] on input "[STREET_ADDRESS]" at bounding box center [105, 106] width 16 height 16
checkbox input "true"
click at [167, 177] on p "Reset all filters" at bounding box center [167, 175] width 38 height 8
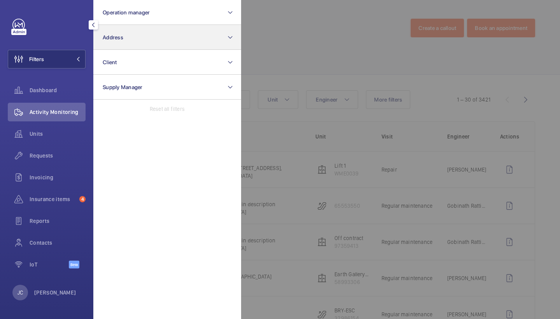
click at [161, 36] on button "Address" at bounding box center [167, 37] width 148 height 25
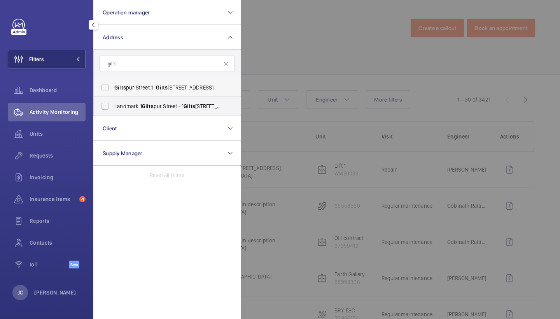
type input "gilts"
click at [140, 89] on span "Gilts pur Street [STREET_ADDRESS]" at bounding box center [167, 88] width 107 height 8
click at [113, 89] on input "Gilts pur Street [STREET_ADDRESS]" at bounding box center [105, 88] width 16 height 16
checkbox input "true"
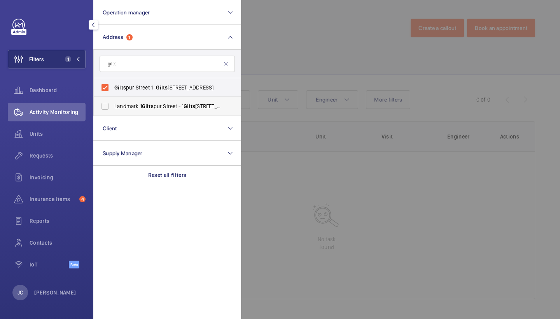
click at [140, 106] on span "Landmark [STREET_ADDRESS]" at bounding box center [167, 106] width 107 height 8
click at [113, 106] on input "Landmark [STREET_ADDRESS]" at bounding box center [105, 106] width 16 height 16
checkbox input "true"
click at [289, 65] on div at bounding box center [521, 159] width 560 height 319
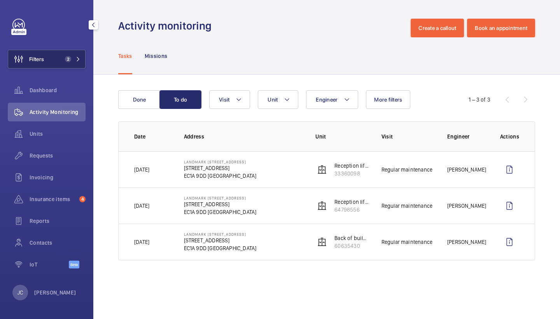
click at [84, 57] on button "Filters 2" at bounding box center [47, 59] width 78 height 19
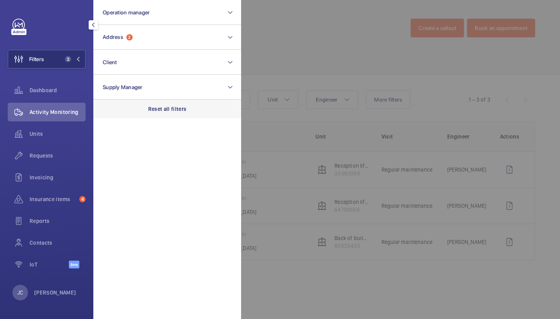
click at [157, 108] on p "Reset all filters" at bounding box center [167, 109] width 38 height 8
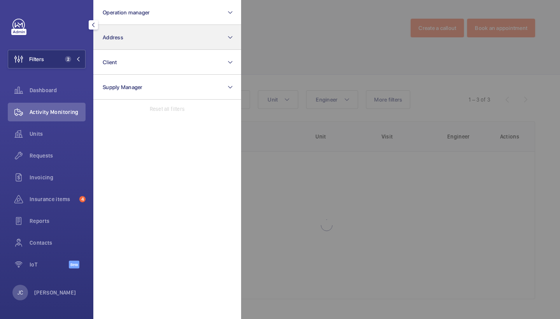
click at [149, 43] on button "Address" at bounding box center [167, 37] width 148 height 25
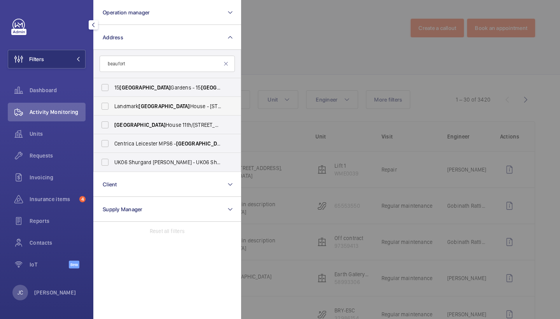
type input "beaufort"
click at [151, 105] on span "[GEOGRAPHIC_DATA]" at bounding box center [163, 106] width 51 height 6
click at [113, 105] on input "Landmark [GEOGRAPHIC_DATA] - [STREET_ADDRESS]" at bounding box center [105, 106] width 16 height 16
checkbox input "true"
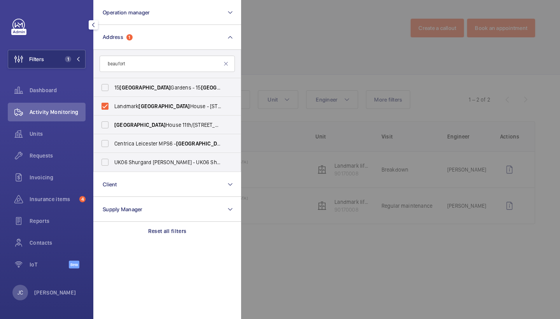
click at [293, 37] on div at bounding box center [521, 159] width 560 height 319
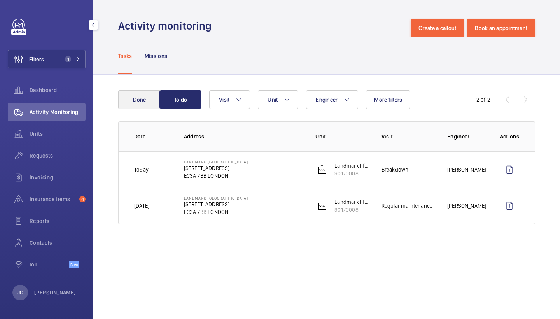
click at [133, 100] on button "Done" at bounding box center [139, 99] width 42 height 19
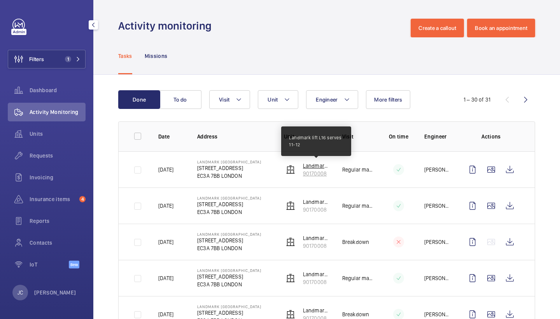
click at [315, 164] on p "Landmark lift L16 serves 11-12" at bounding box center [316, 166] width 27 height 8
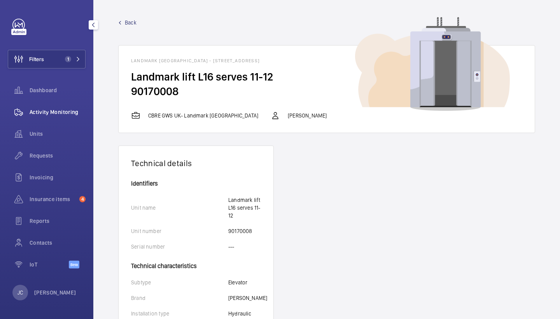
click at [41, 109] on span "Activity Monitoring" at bounding box center [58, 112] width 56 height 8
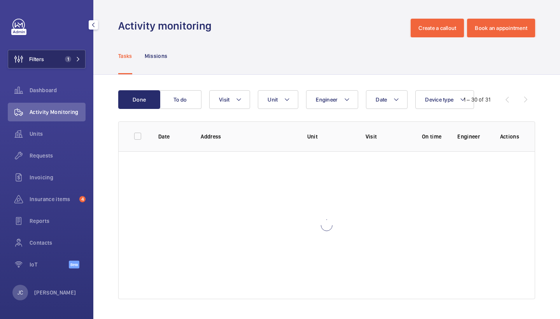
click at [66, 60] on span "1" at bounding box center [68, 59] width 6 height 6
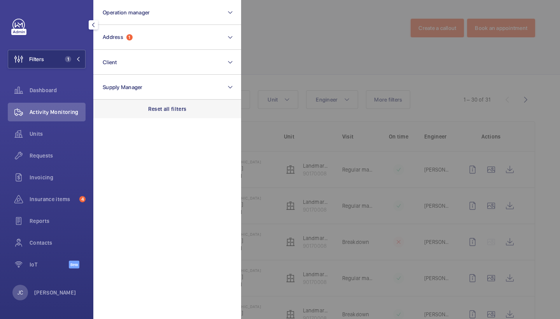
click at [164, 107] on p "Reset all filters" at bounding box center [167, 109] width 38 height 8
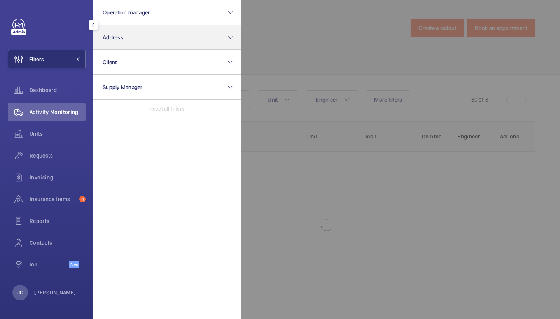
click at [152, 31] on button "Address" at bounding box center [167, 37] width 148 height 25
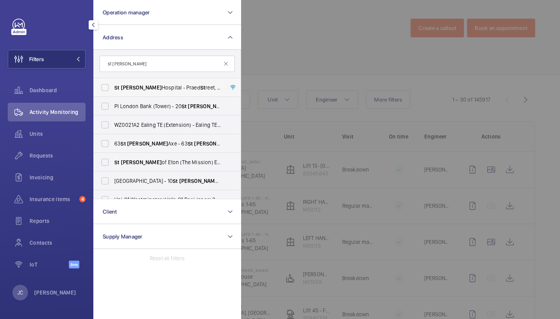
type input "st [PERSON_NAME]"
click at [161, 86] on span "[GEOGRAPHIC_DATA][PERSON_NAME][STREET_ADDRESS]" at bounding box center [167, 88] width 107 height 8
click at [113, 86] on input "[GEOGRAPHIC_DATA][PERSON_NAME][STREET_ADDRESS]" at bounding box center [105, 88] width 16 height 16
checkbox input "true"
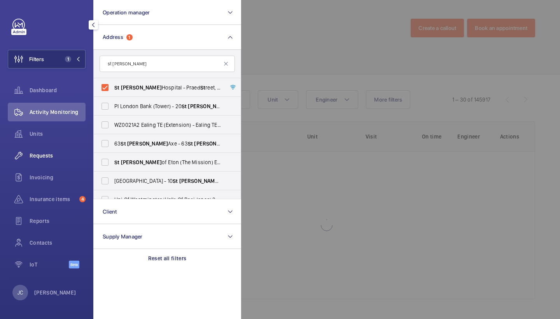
click at [54, 160] on div "Requests" at bounding box center [47, 155] width 78 height 19
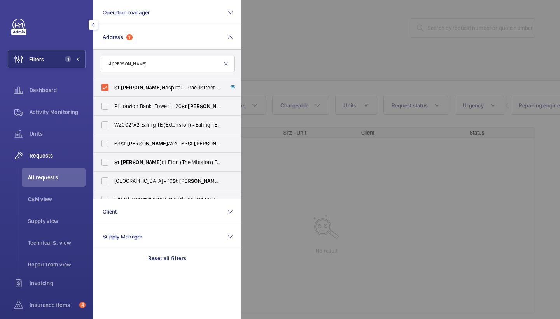
click at [293, 74] on div at bounding box center [521, 159] width 560 height 319
click at [361, 99] on button "Units" at bounding box center [356, 105] width 42 height 19
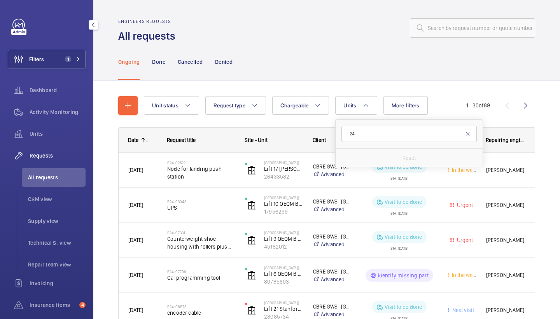
type input "24"
click at [320, 33] on div at bounding box center [357, 28] width 355 height 19
click at [354, 99] on button "Units" at bounding box center [356, 105] width 42 height 19
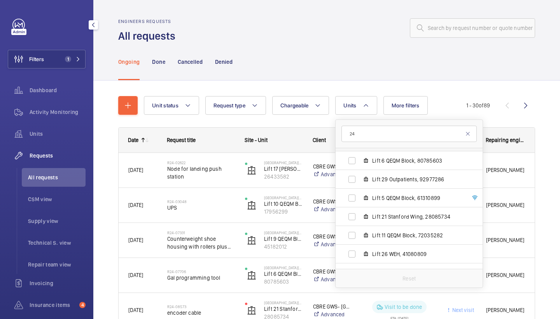
scroll to position [605, 0]
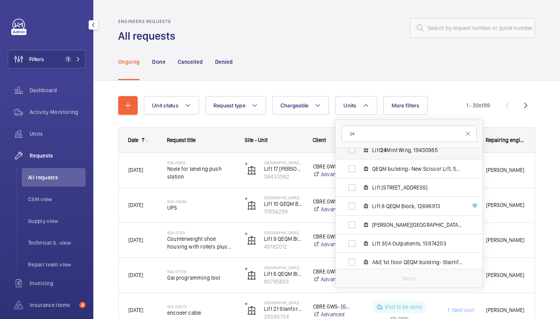
type input "24"
click at [421, 154] on span "Lift 24 Mint Wing, 19430985" at bounding box center [417, 150] width 90 height 8
click at [360, 154] on input "Lift 24 Mint Wing, 19430985" at bounding box center [352, 150] width 16 height 16
checkbox input "true"
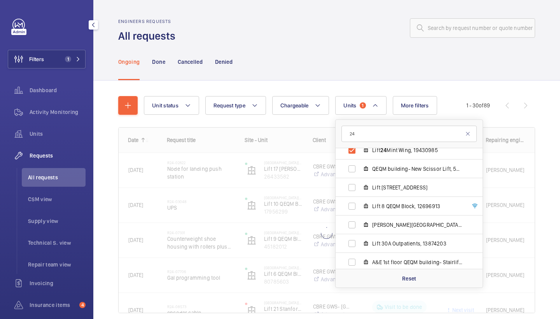
click at [390, 41] on div "Engineers requests All requests" at bounding box center [326, 31] width 417 height 24
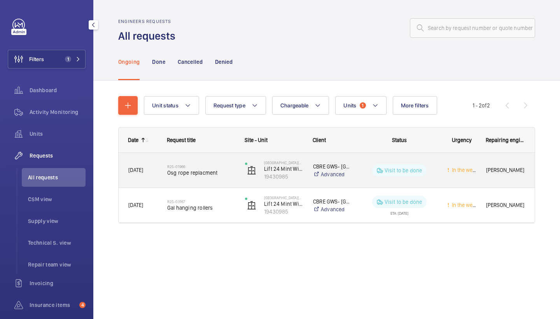
click at [213, 171] on span "Osg rope replacment" at bounding box center [201, 173] width 68 height 8
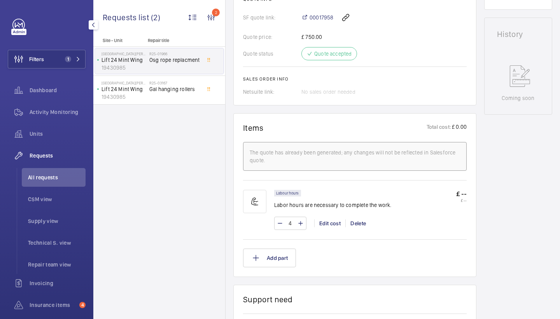
scroll to position [348, 0]
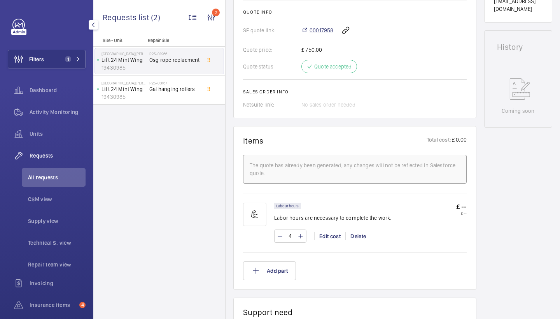
click at [320, 34] on span "00017958" at bounding box center [321, 30] width 24 height 8
